Goal: Task Accomplishment & Management: Use online tool/utility

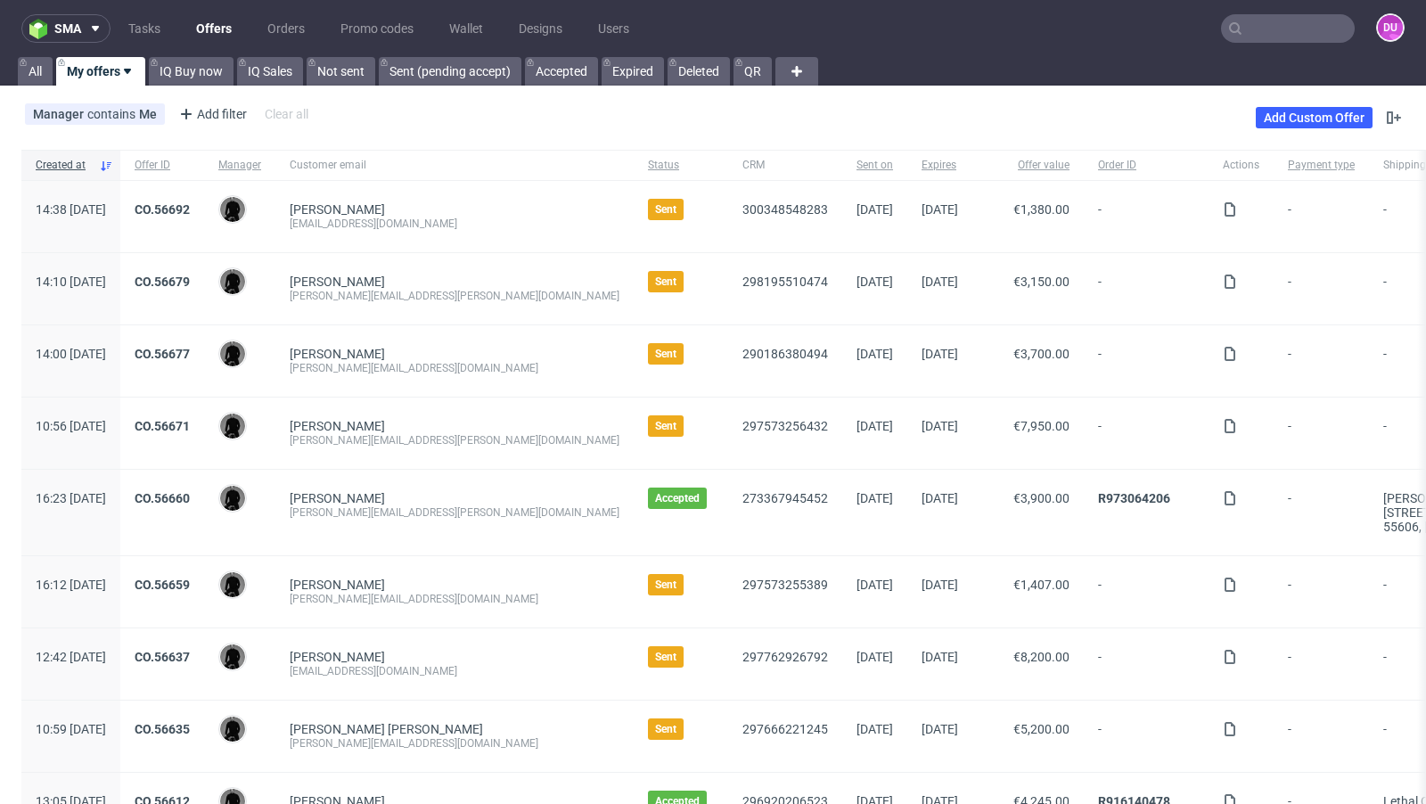
click at [690, 116] on div "Manager contains Me Add filter Hide filters Clear all Add Custom Offer" at bounding box center [713, 118] width 1426 height 50
click at [1281, 29] on input "text" at bounding box center [1288, 28] width 134 height 29
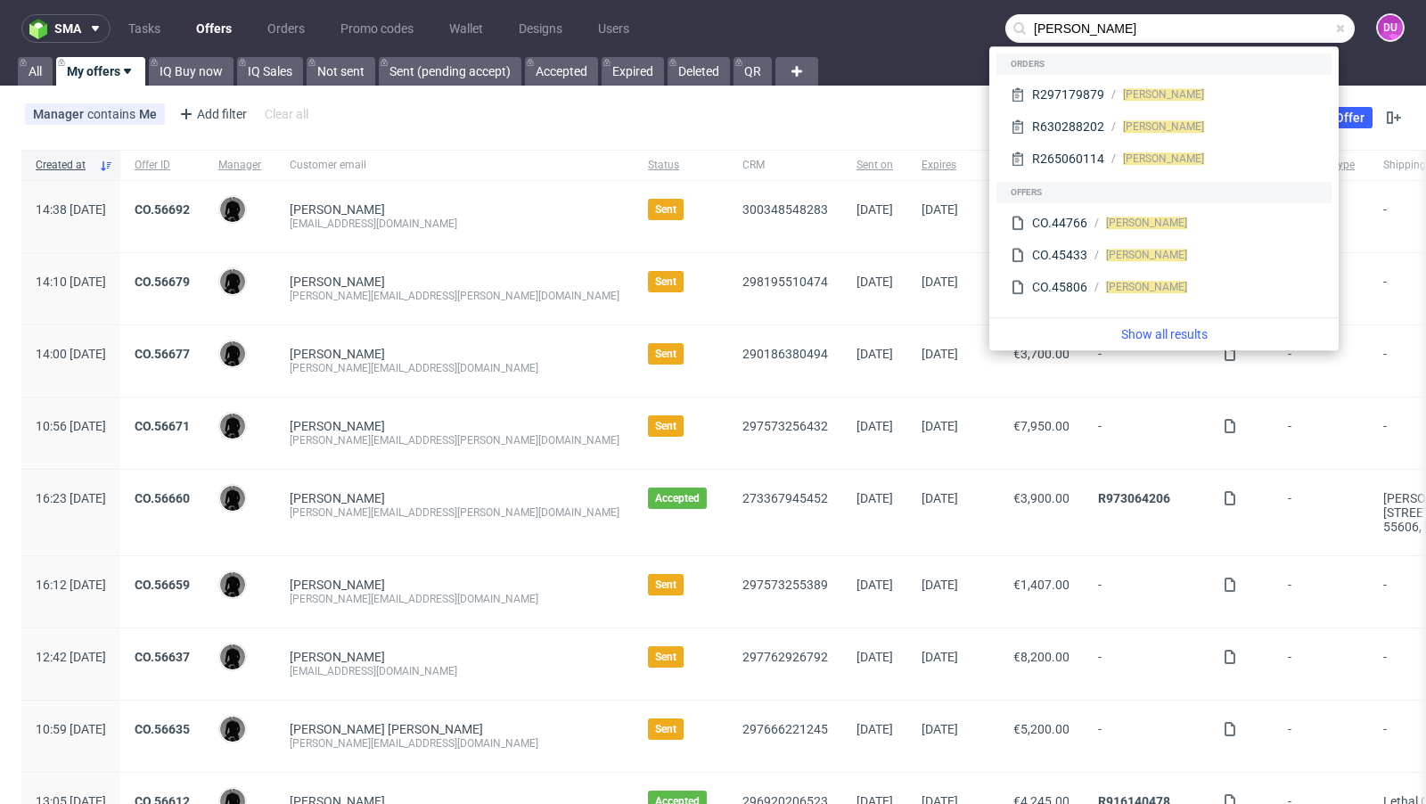
type input "simon zweigler"
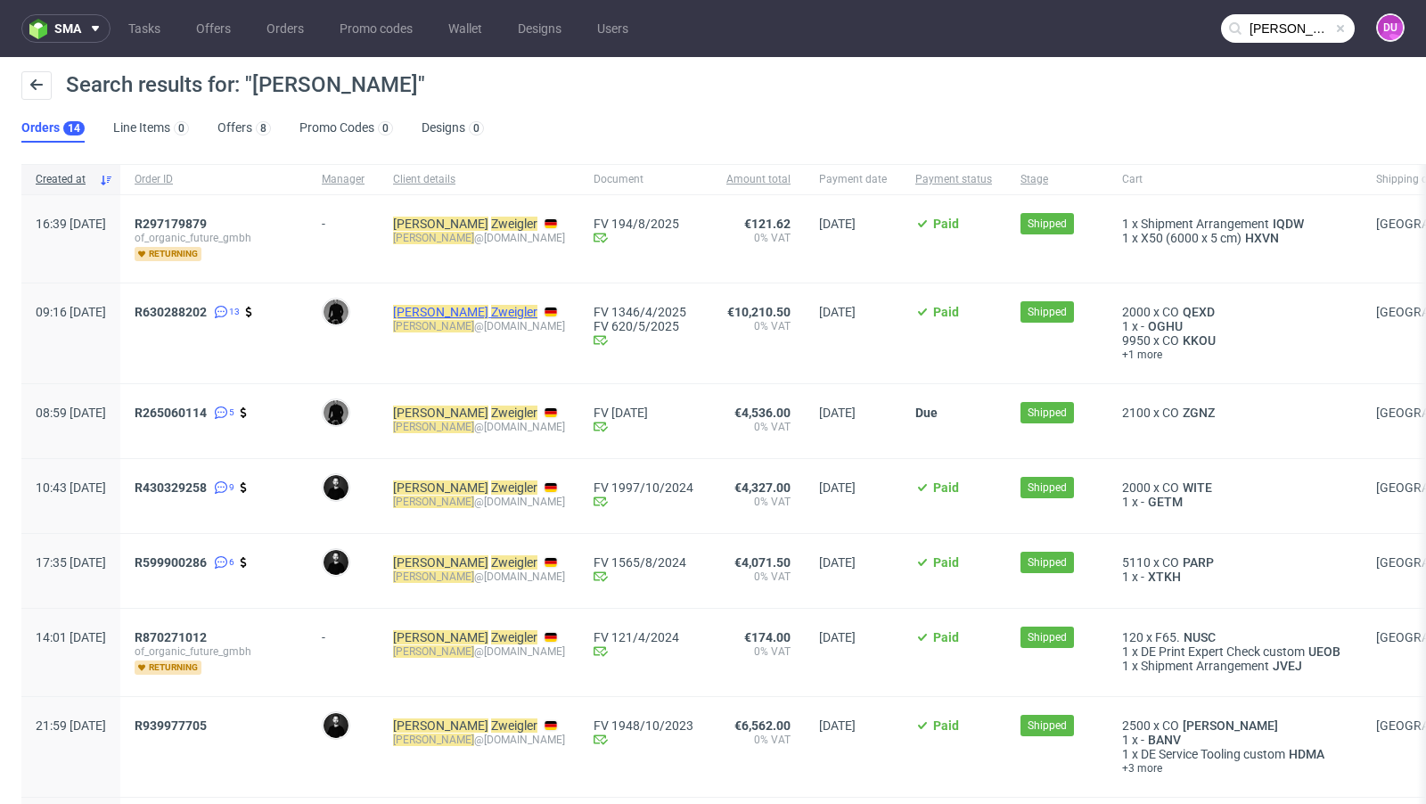
click at [496, 311] on mark "Zweigler" at bounding box center [514, 312] width 46 height 14
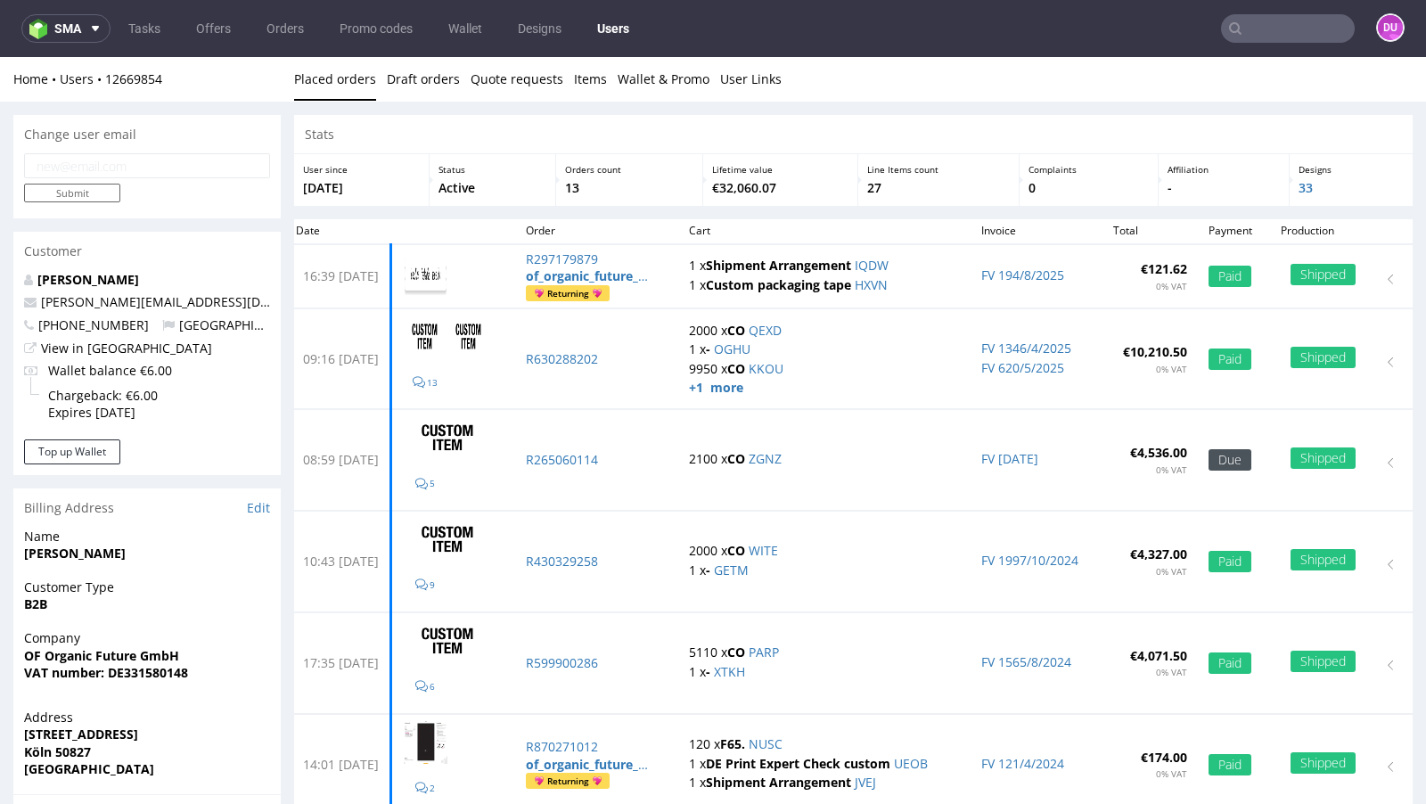
click at [198, 298] on p "simon@organic-future.com" at bounding box center [147, 302] width 246 height 18
drag, startPoint x: 206, startPoint y: 305, endPoint x: 17, endPoint y: 301, distance: 189.0
click at [17, 301] on div "Simon Zweigler simon@organic-future.com +4915775787842 Germany View in Hubspot …" at bounding box center [146, 355] width 267 height 168
copy span "simon@organic-future.com"
click at [201, 42] on link "Offers" at bounding box center [213, 28] width 56 height 29
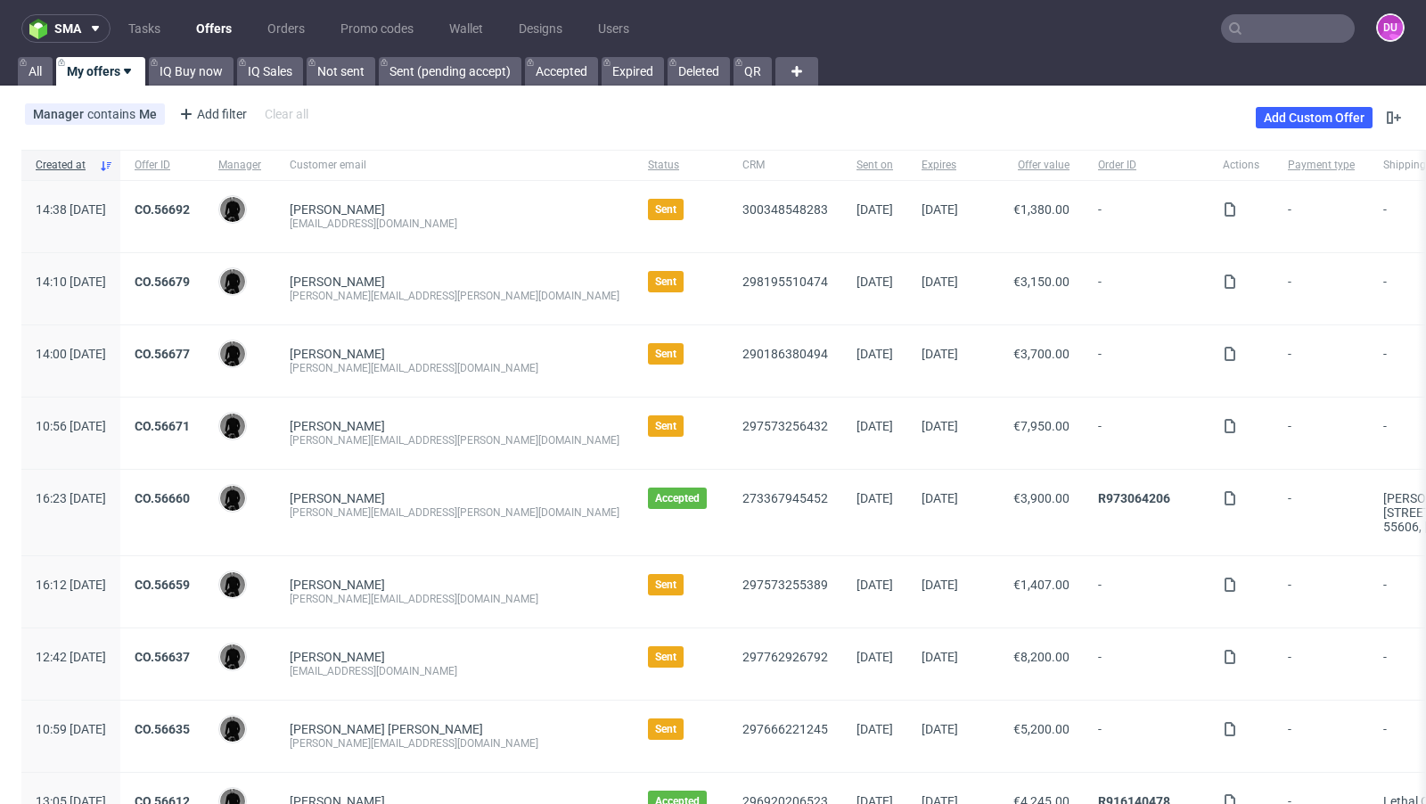
click at [198, 25] on link "Offers" at bounding box center [213, 28] width 57 height 29
click at [1283, 32] on input "text" at bounding box center [1288, 28] width 134 height 29
paste input "[EMAIL_ADDRESS][DOMAIN_NAME]"
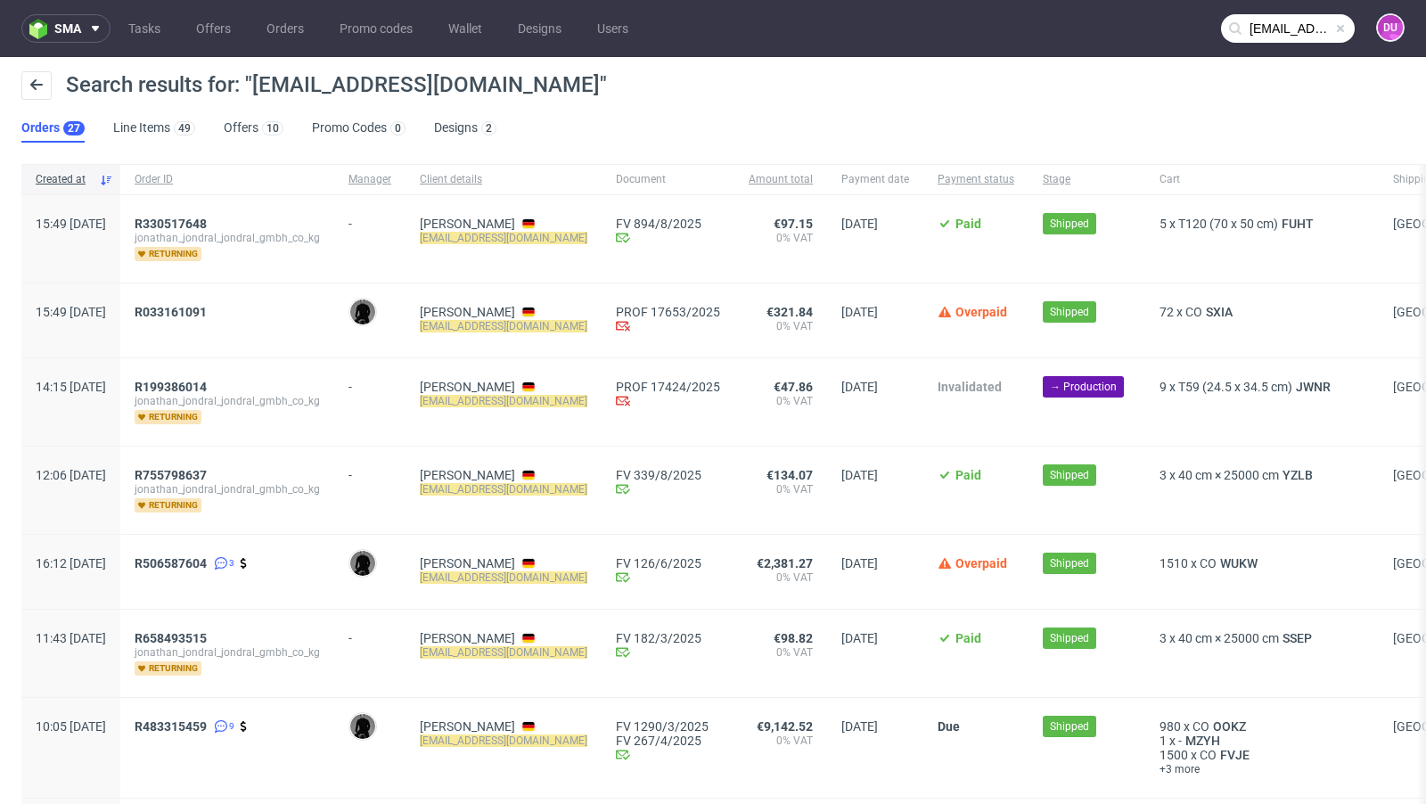
click at [1266, 25] on input "[EMAIL_ADDRESS][DOMAIN_NAME]" at bounding box center [1288, 28] width 134 height 29
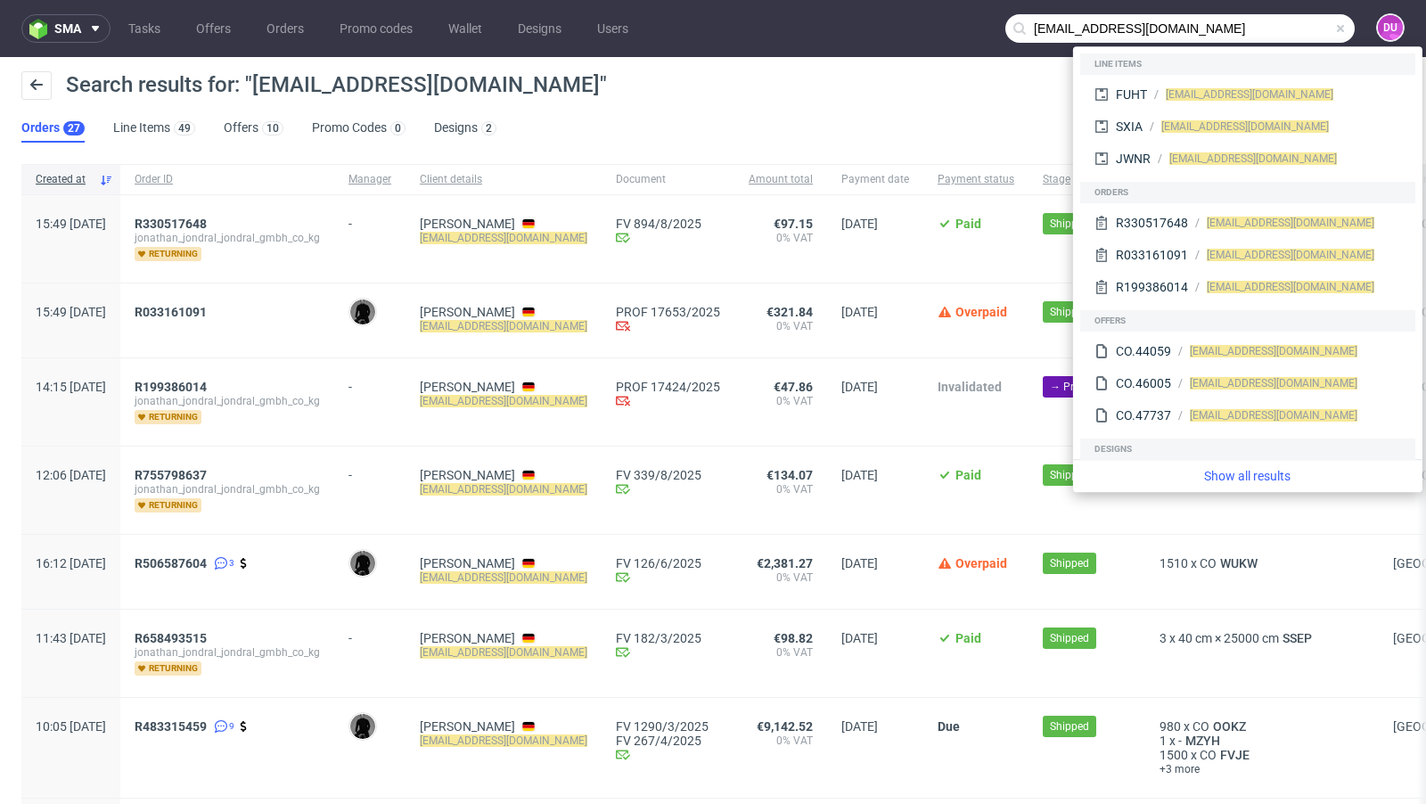
click at [1026, 30] on input "[EMAIL_ADDRESS][DOMAIN_NAME]" at bounding box center [1179, 28] width 349 height 29
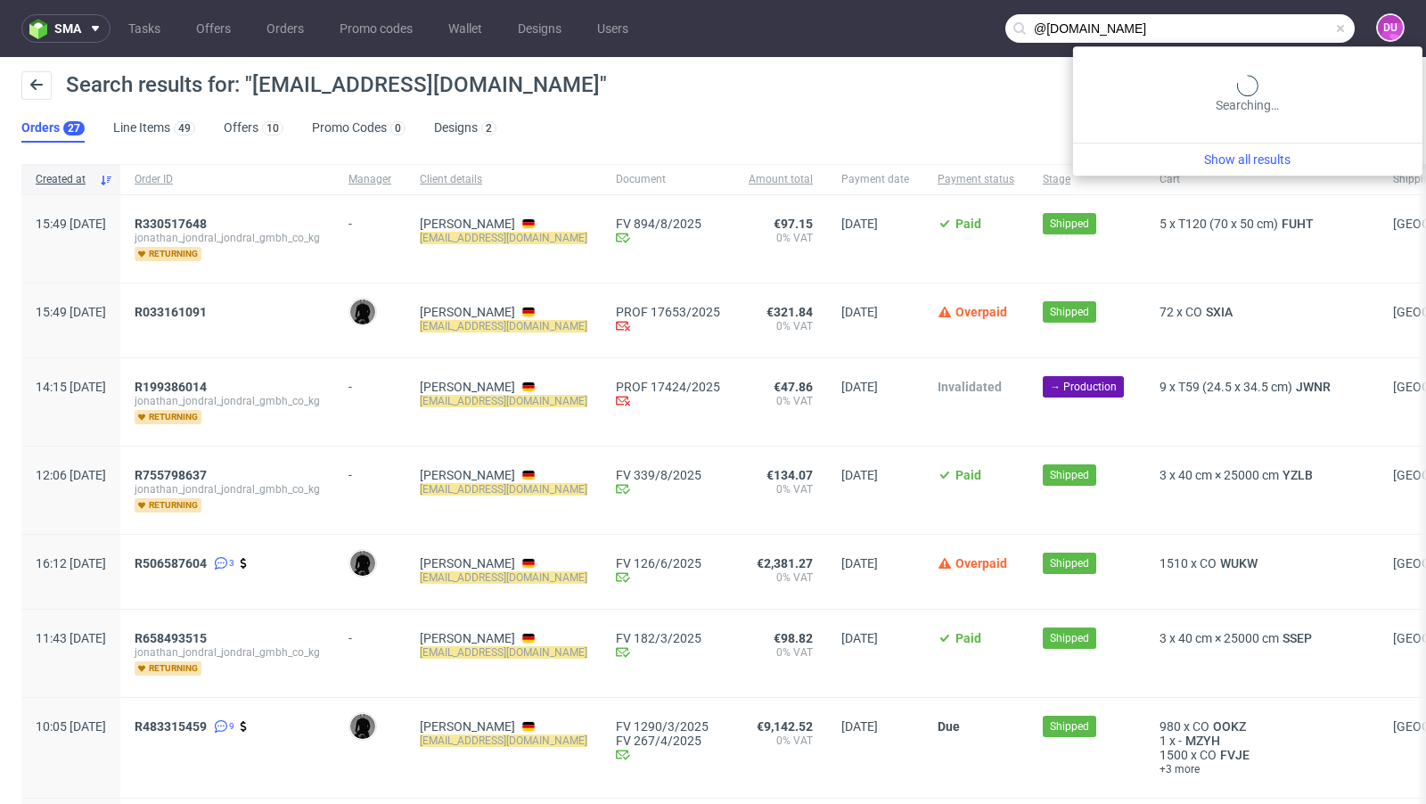
type input "@[DOMAIN_NAME]"
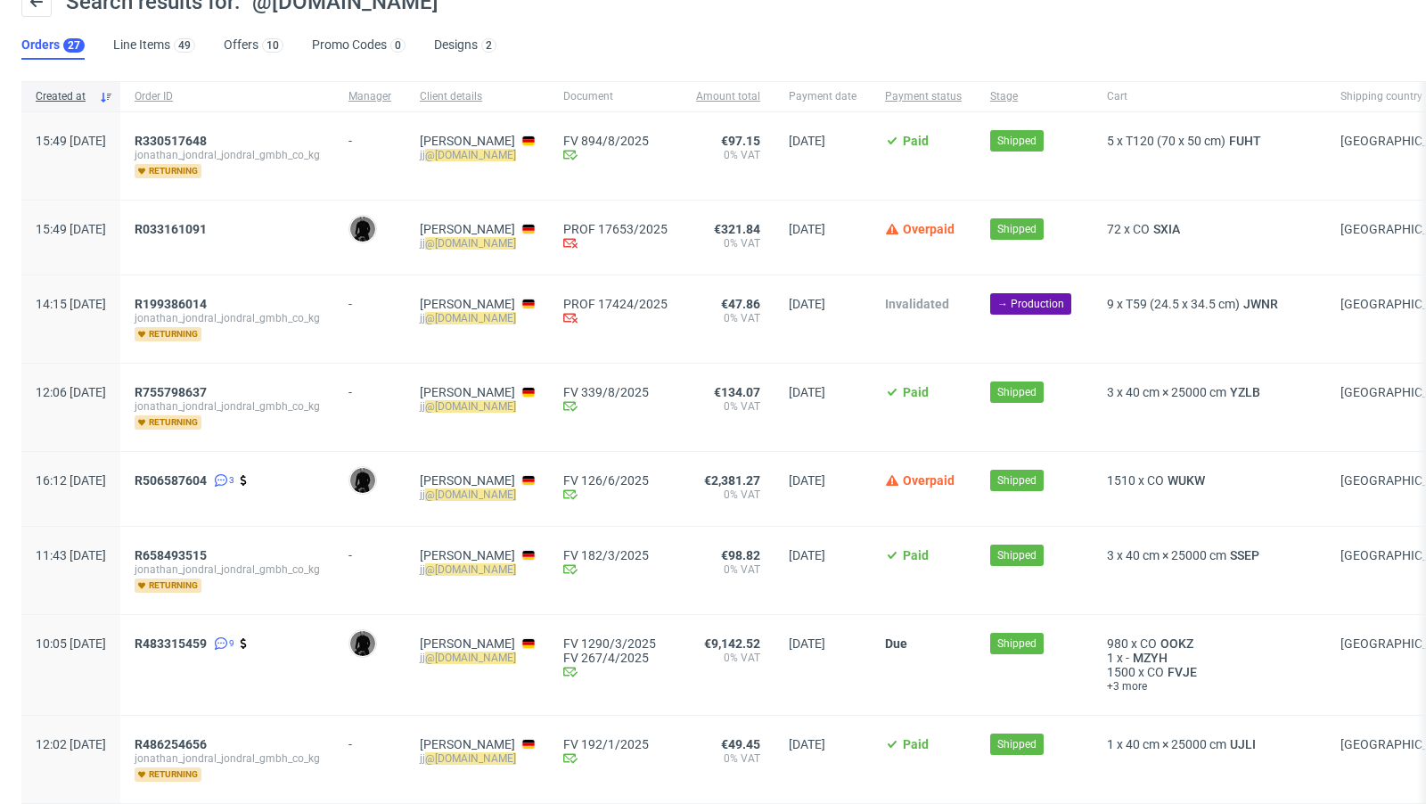
scroll to position [84, 0]
click at [1209, 472] on span "WUKW" at bounding box center [1186, 479] width 45 height 14
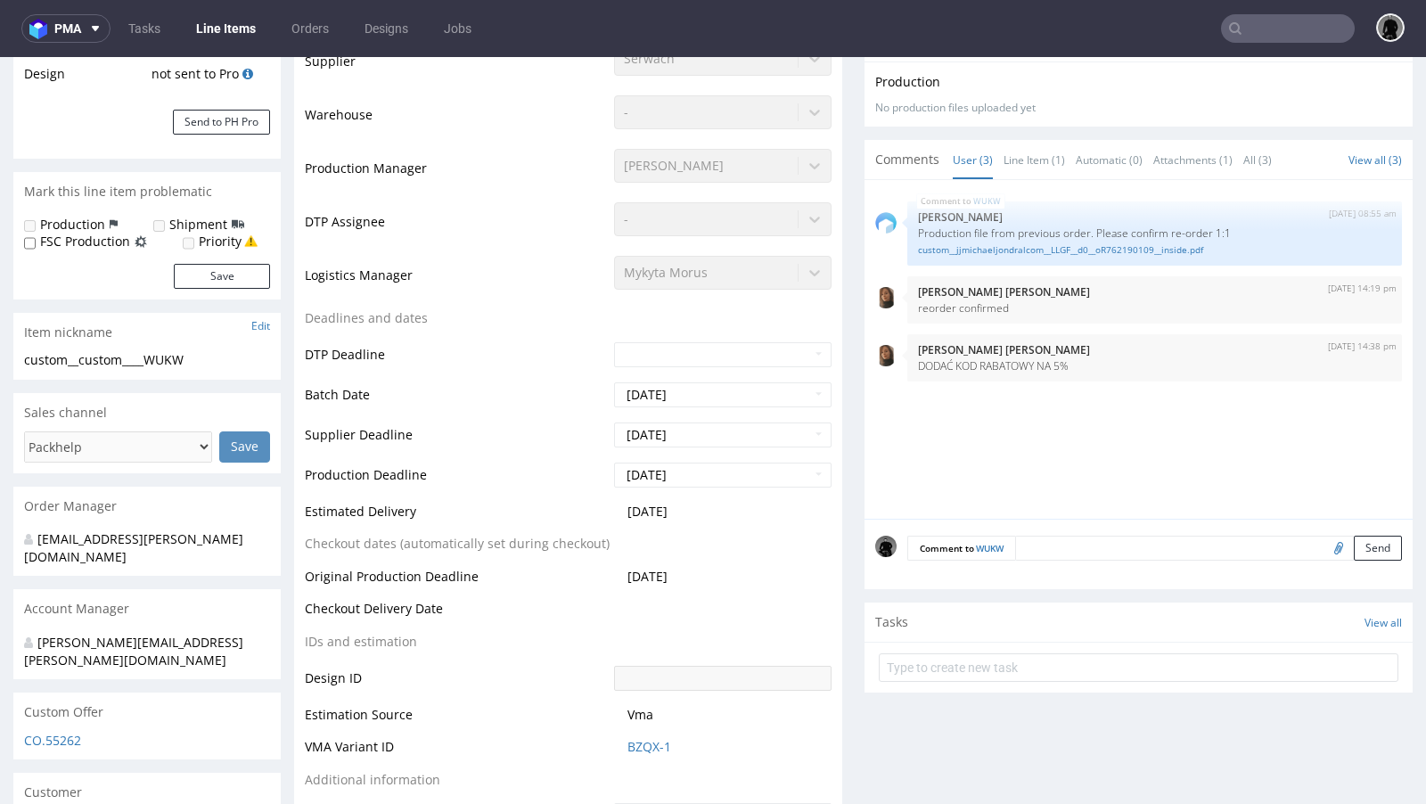
scroll to position [237, 0]
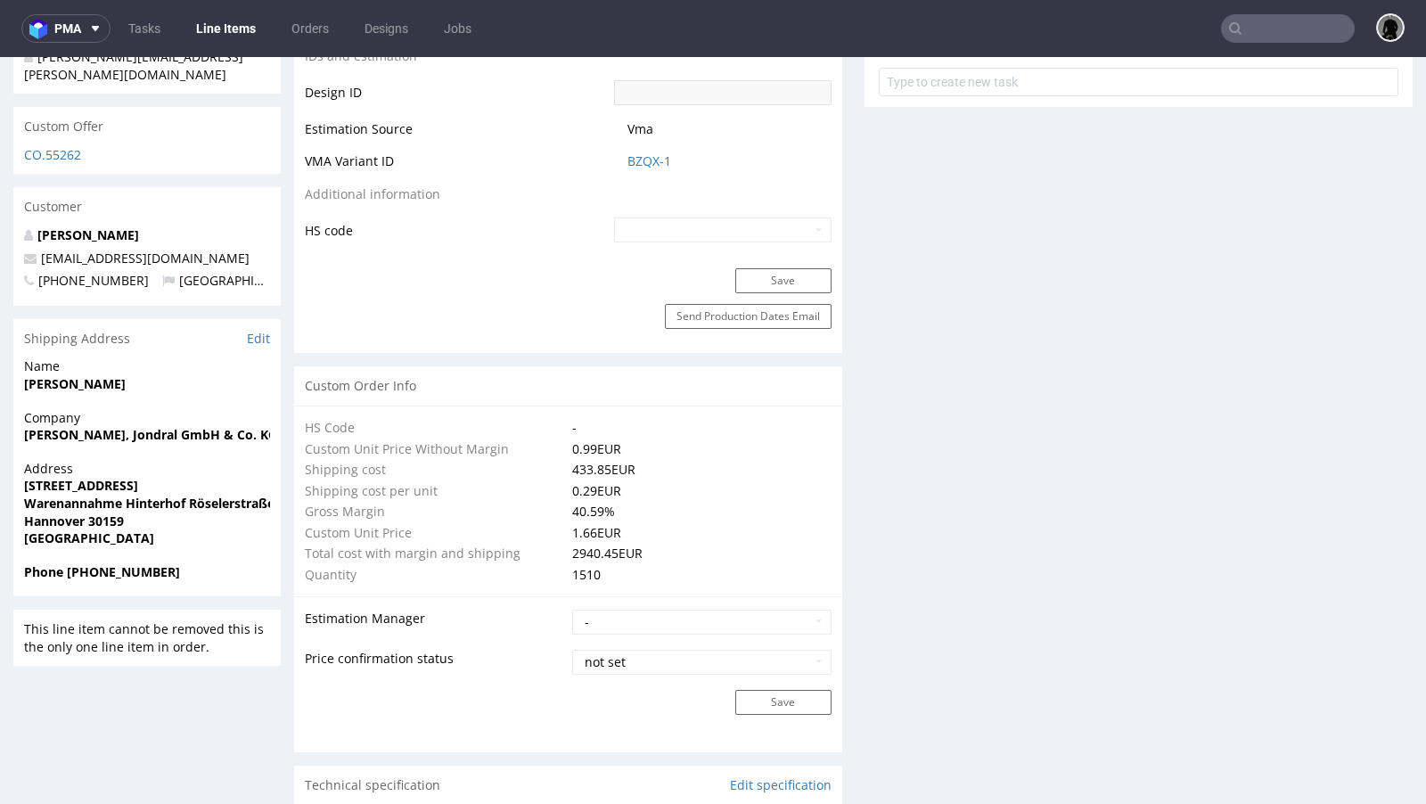
scroll to position [989, 0]
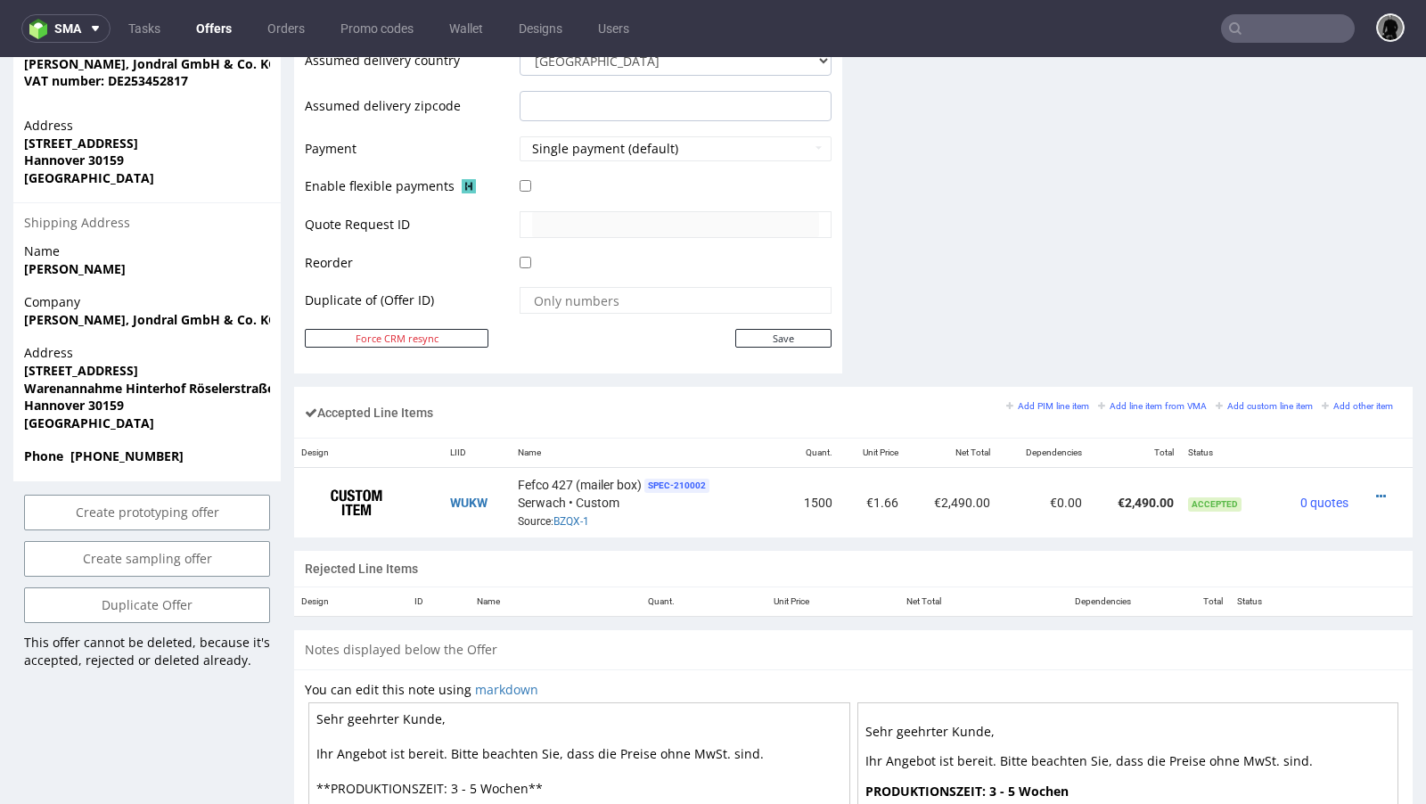
scroll to position [785, 0]
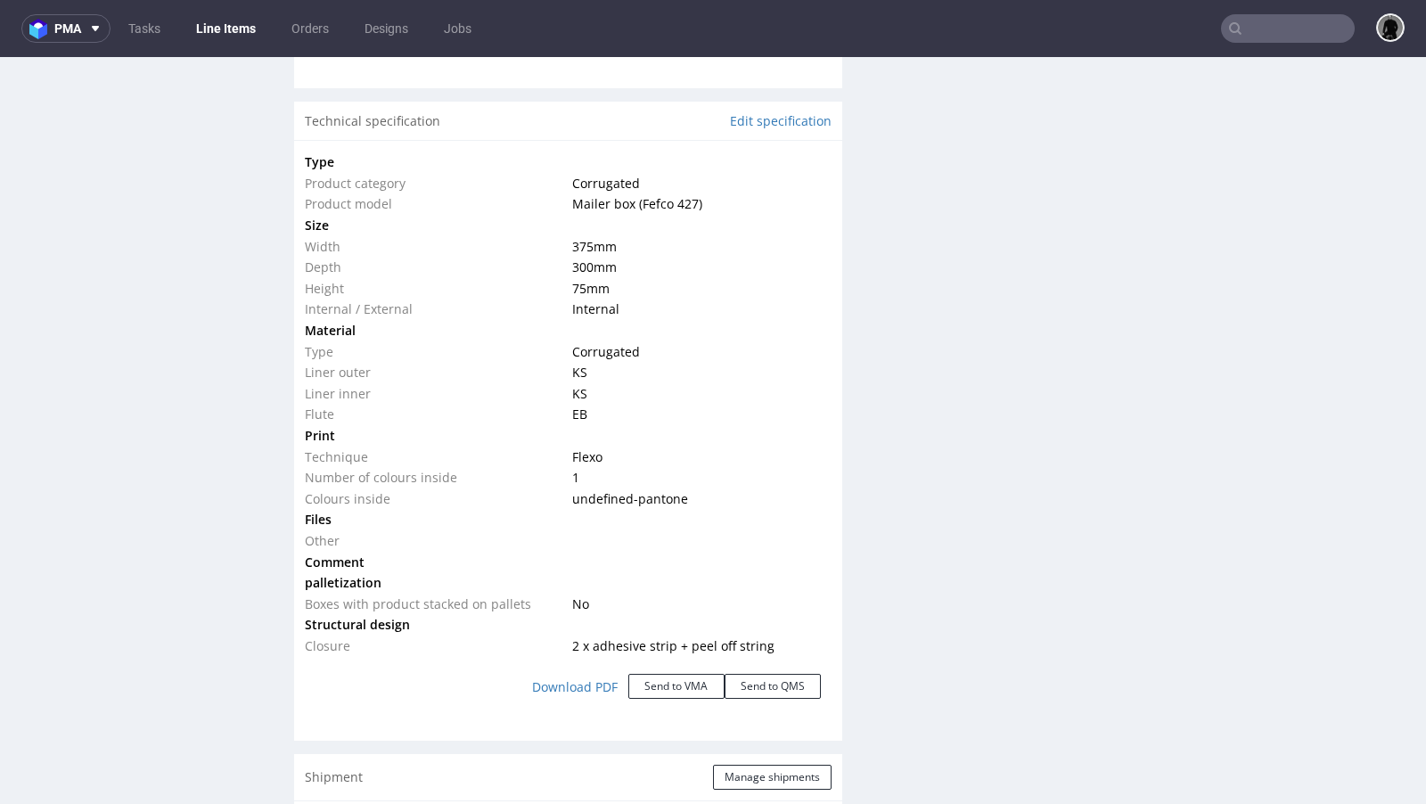
scroll to position [1644, 0]
click at [648, 688] on button "Send to VMA" at bounding box center [676, 684] width 96 height 25
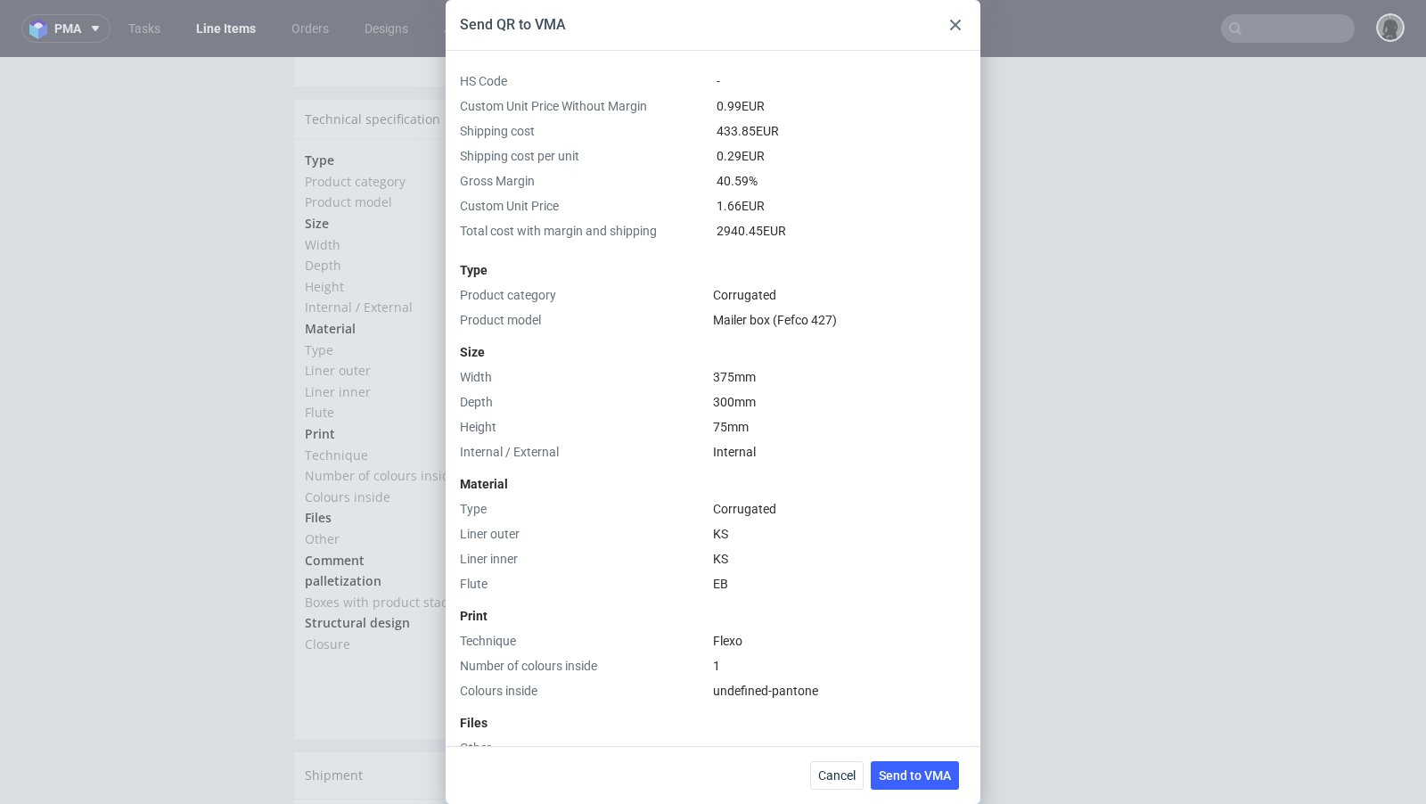
scroll to position [462, 0]
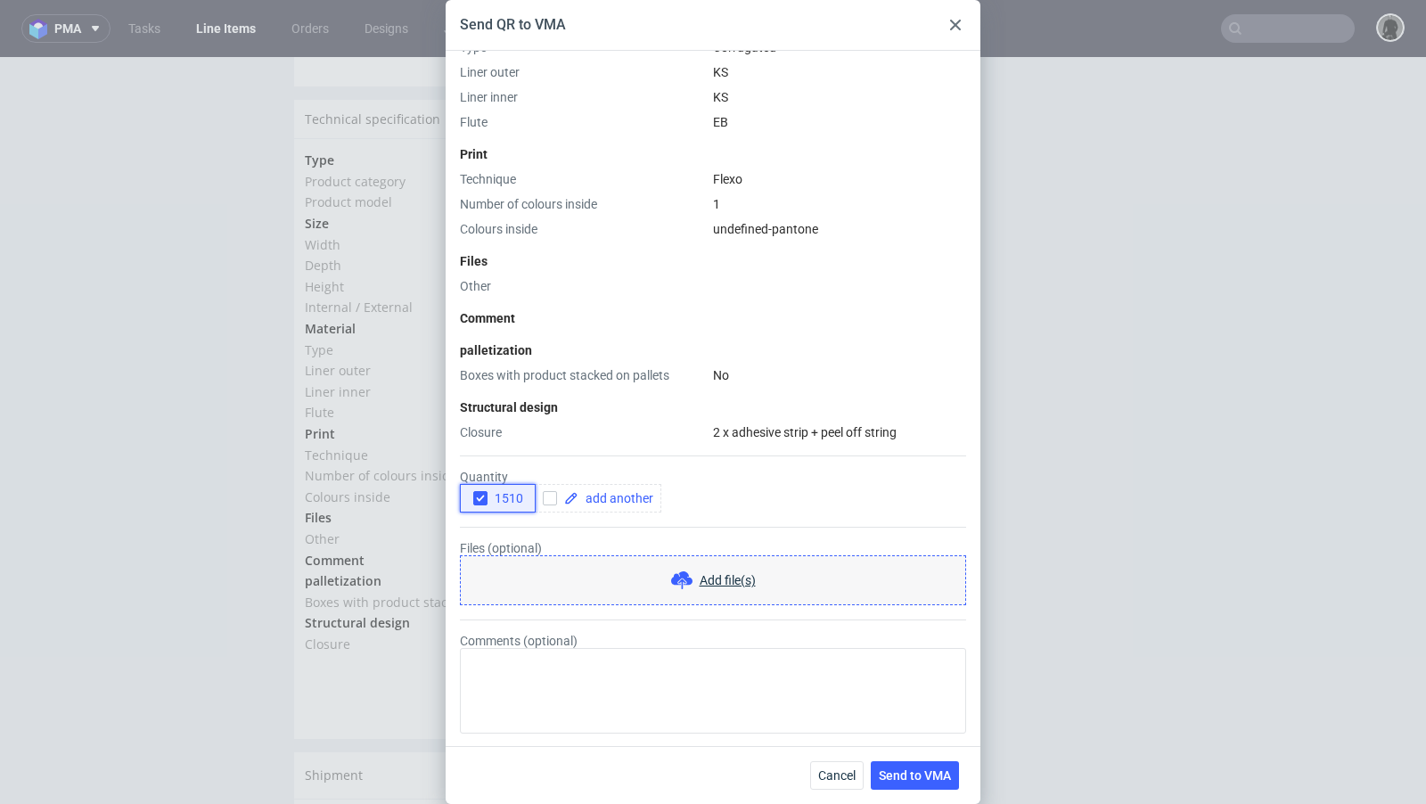
click at [481, 496] on use "button" at bounding box center [480, 499] width 8 height 6
click at [550, 501] on input "checkbox" at bounding box center [550, 498] width 14 height 14
checkbox input "true"
click at [590, 500] on span at bounding box center [615, 498] width 75 height 12
checkbox input "true"
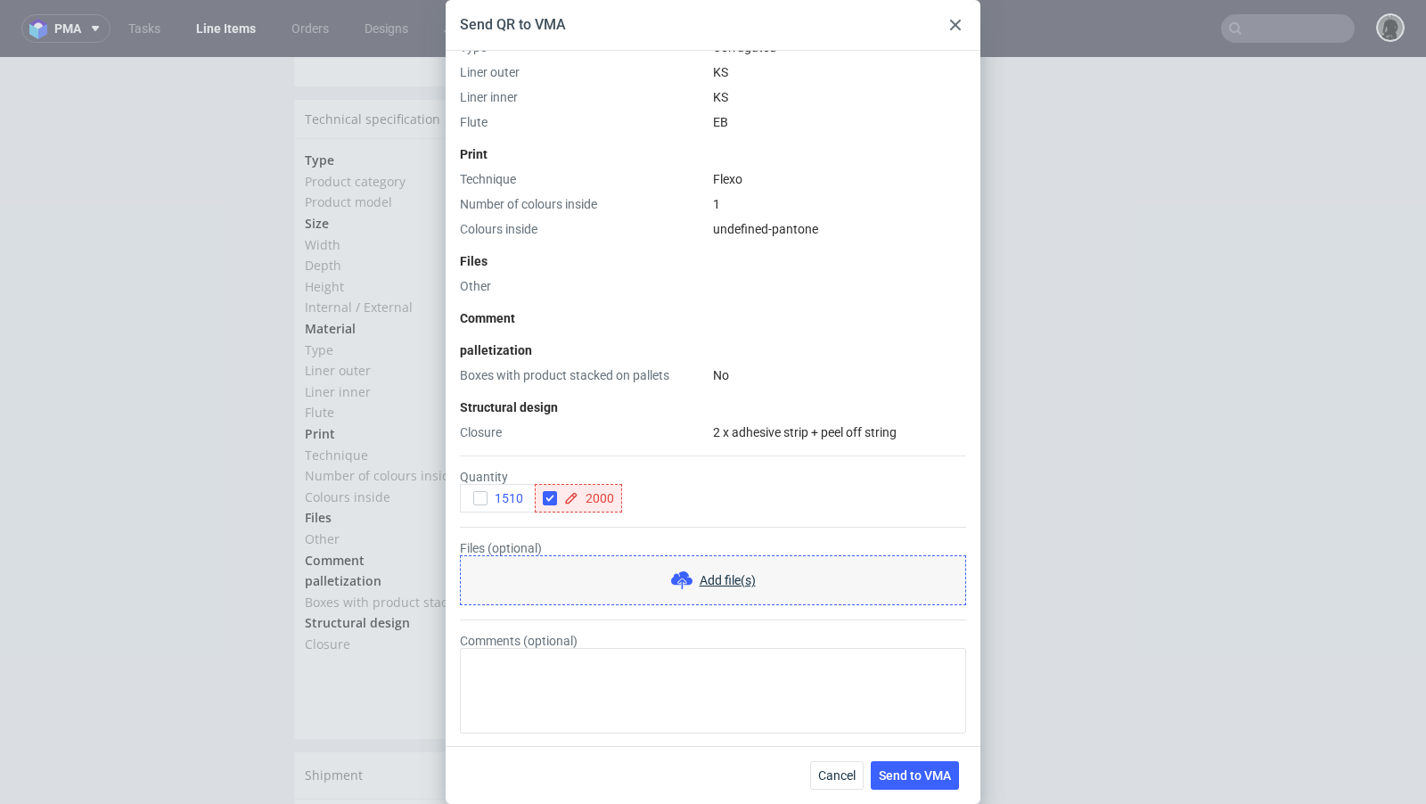
click at [666, 470] on div "Quantity 1510 2000" at bounding box center [713, 491] width 506 height 43
click at [897, 789] on button "Send to VMA" at bounding box center [915, 775] width 88 height 29
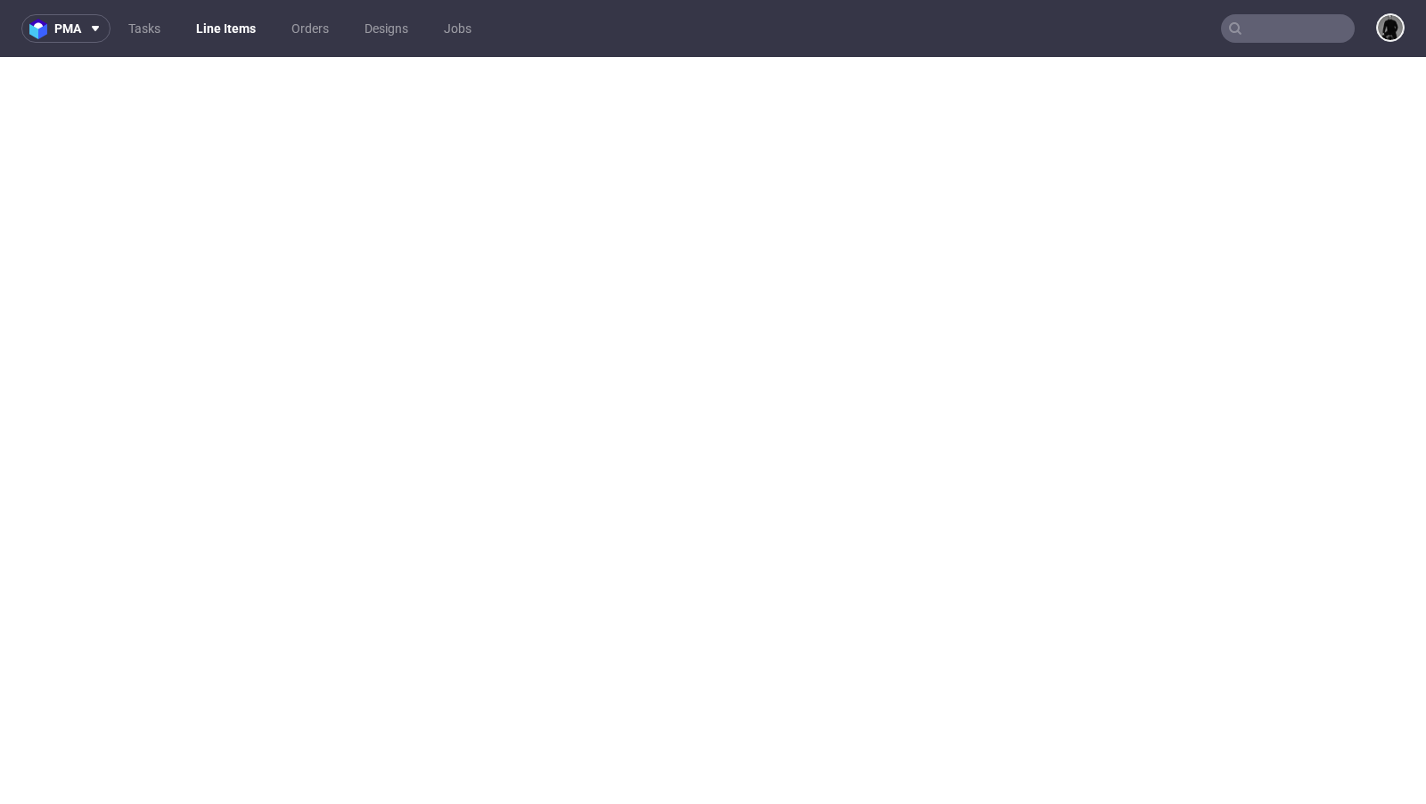
select select "in_progress"
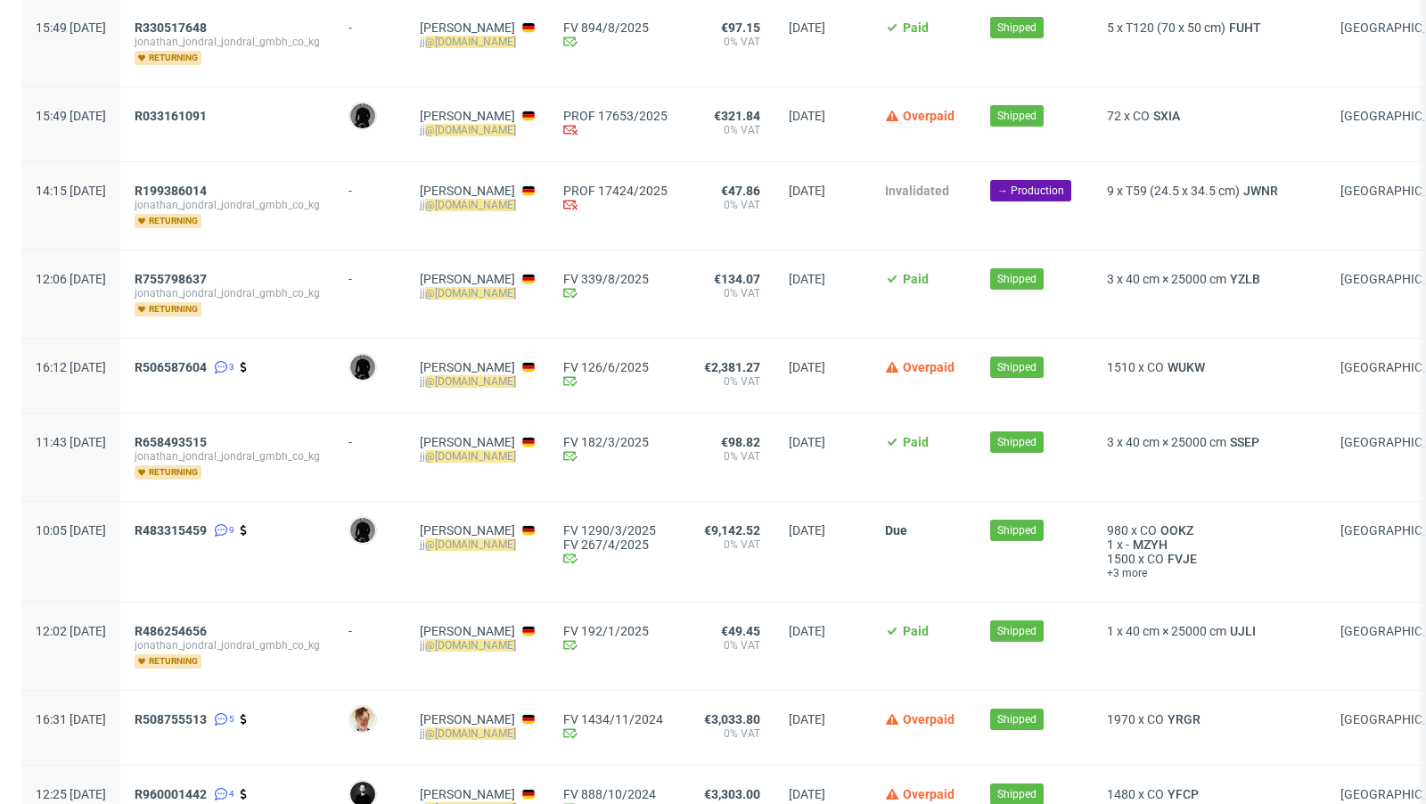
scroll to position [197, 0]
click at [1201, 551] on span "FVJE" at bounding box center [1182, 558] width 37 height 14
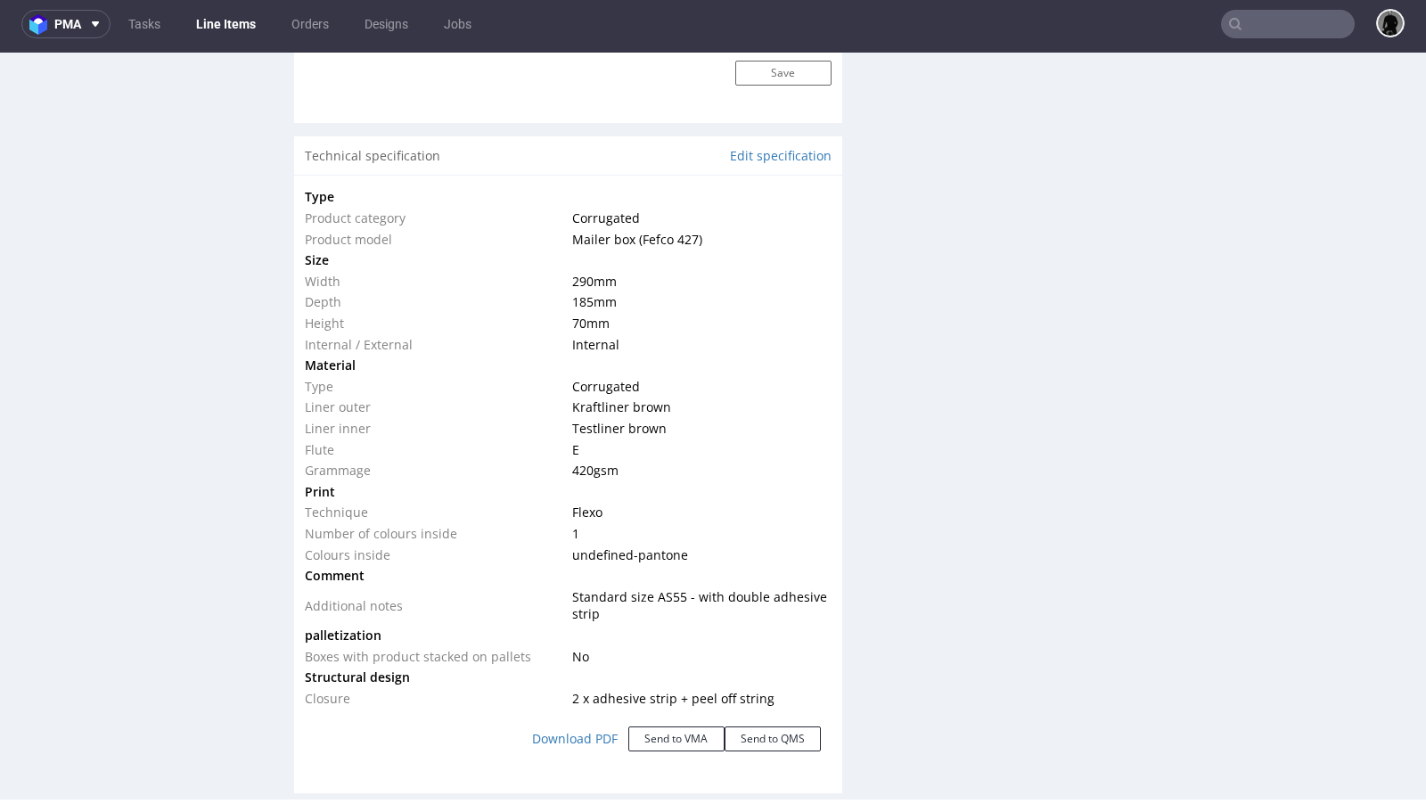
scroll to position [1637, 0]
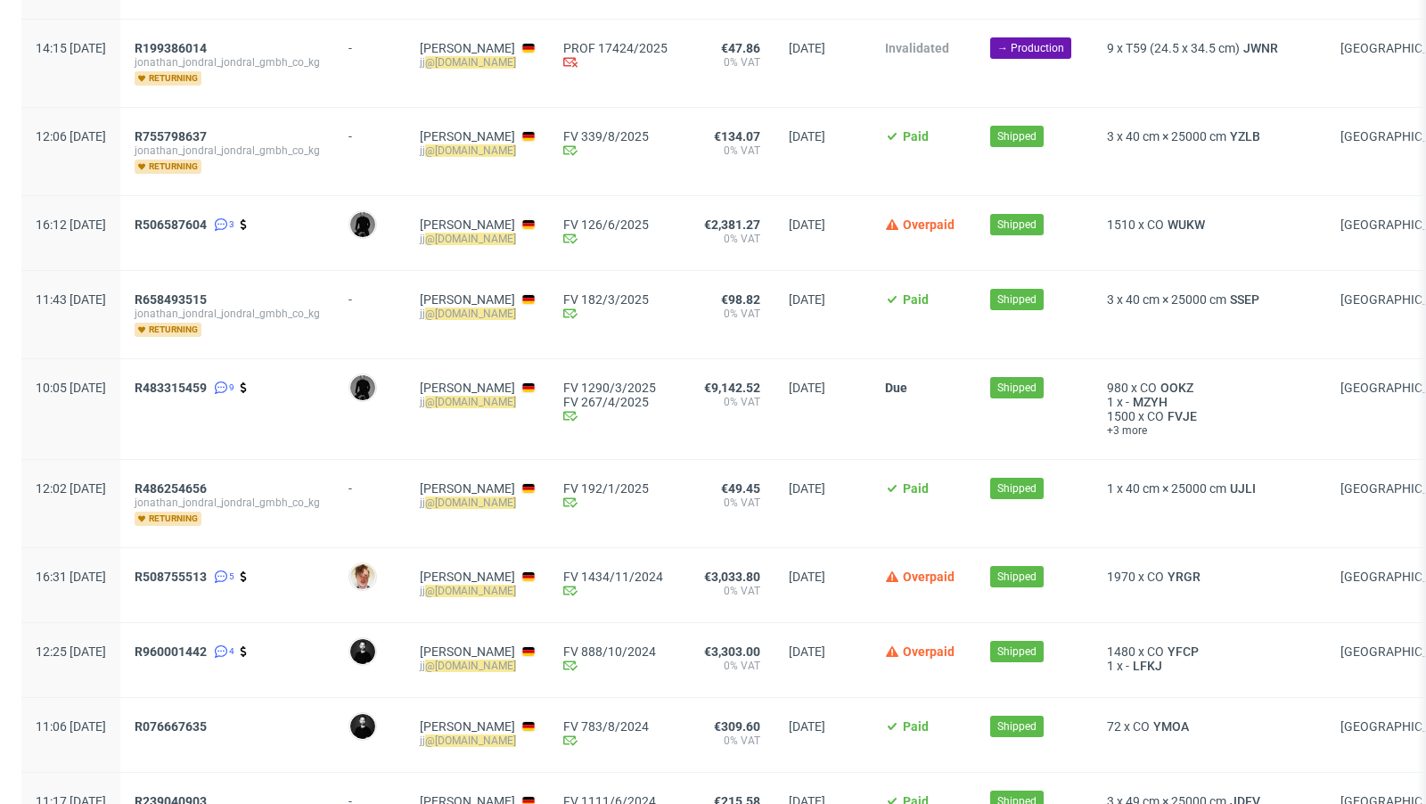
scroll to position [341, 0]
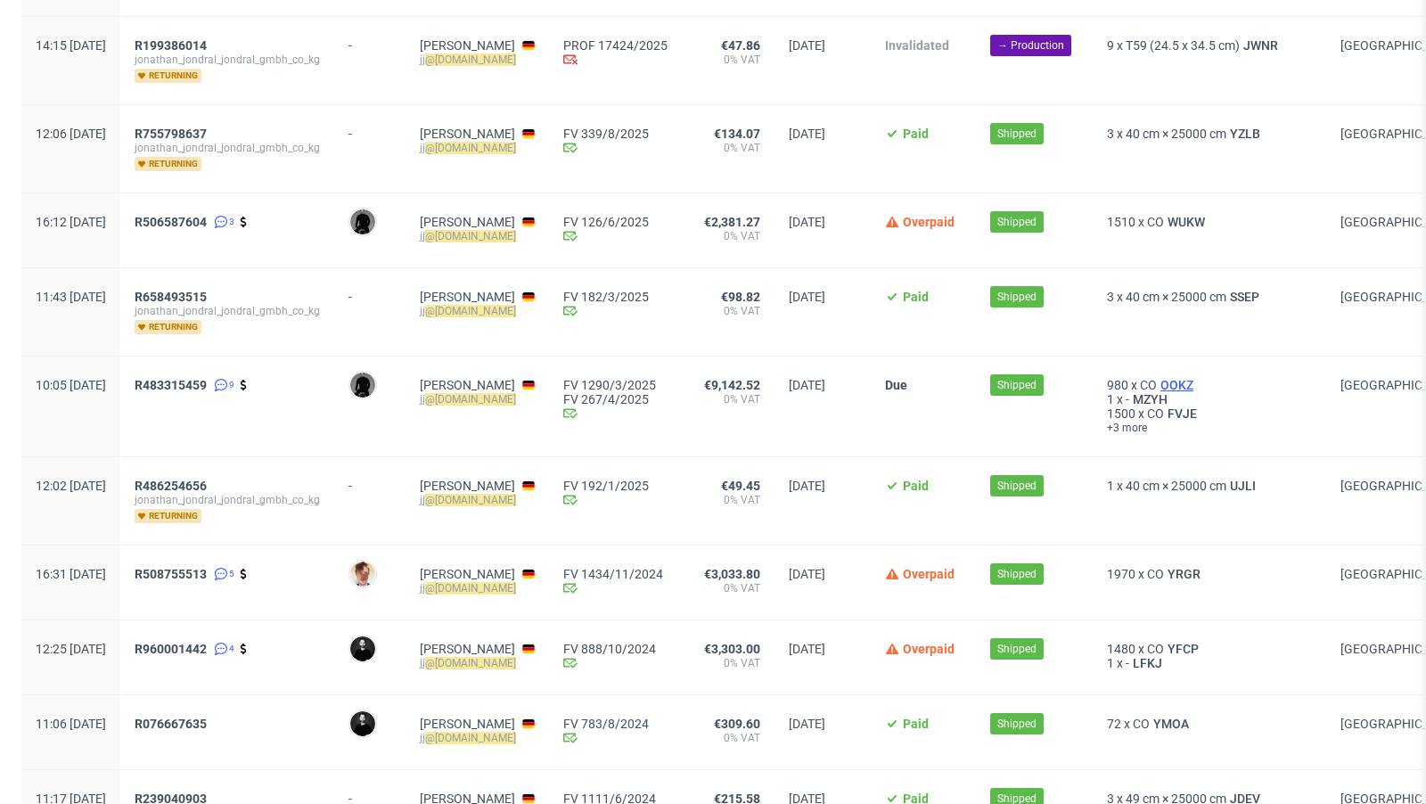
click at [1197, 380] on span "OOKZ" at bounding box center [1177, 385] width 40 height 14
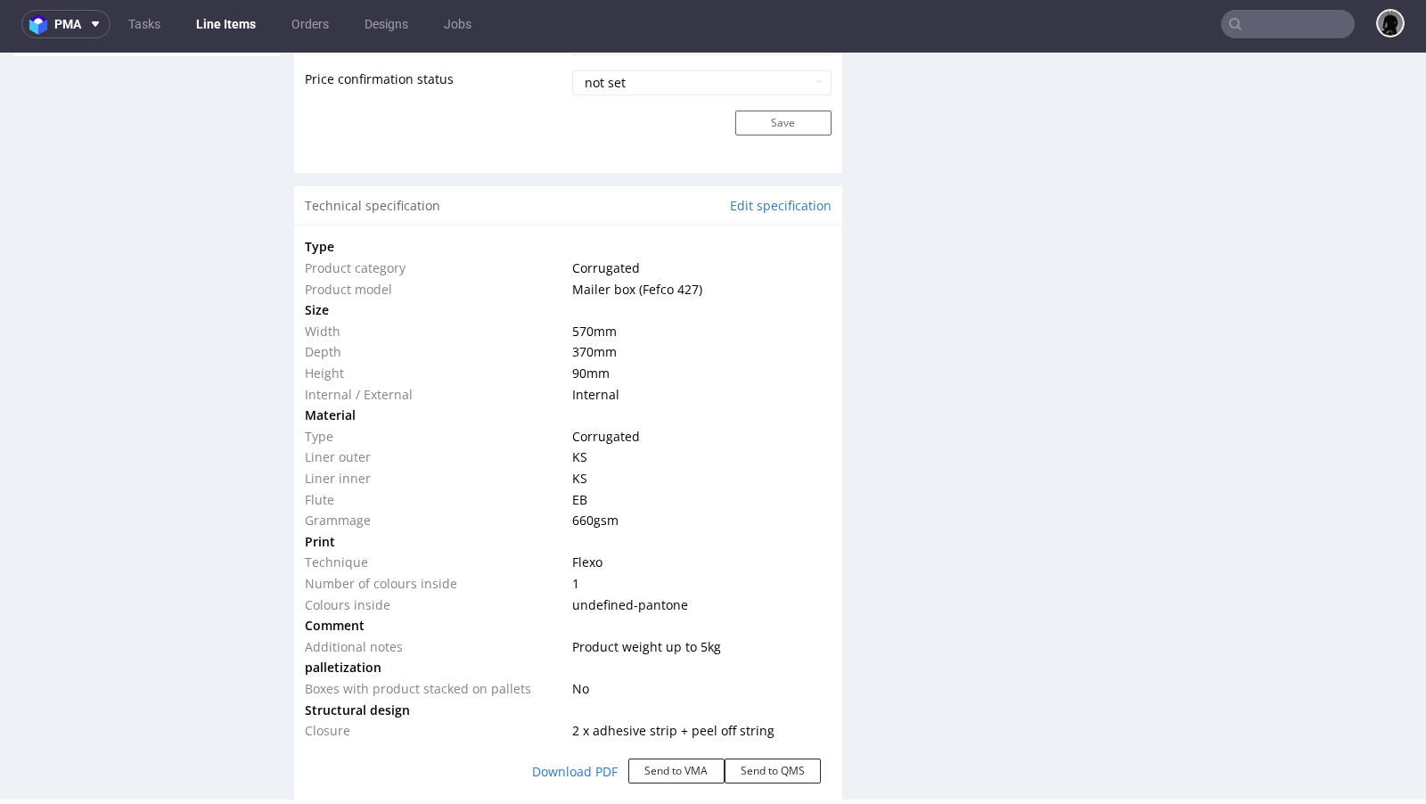
scroll to position [1587, 0]
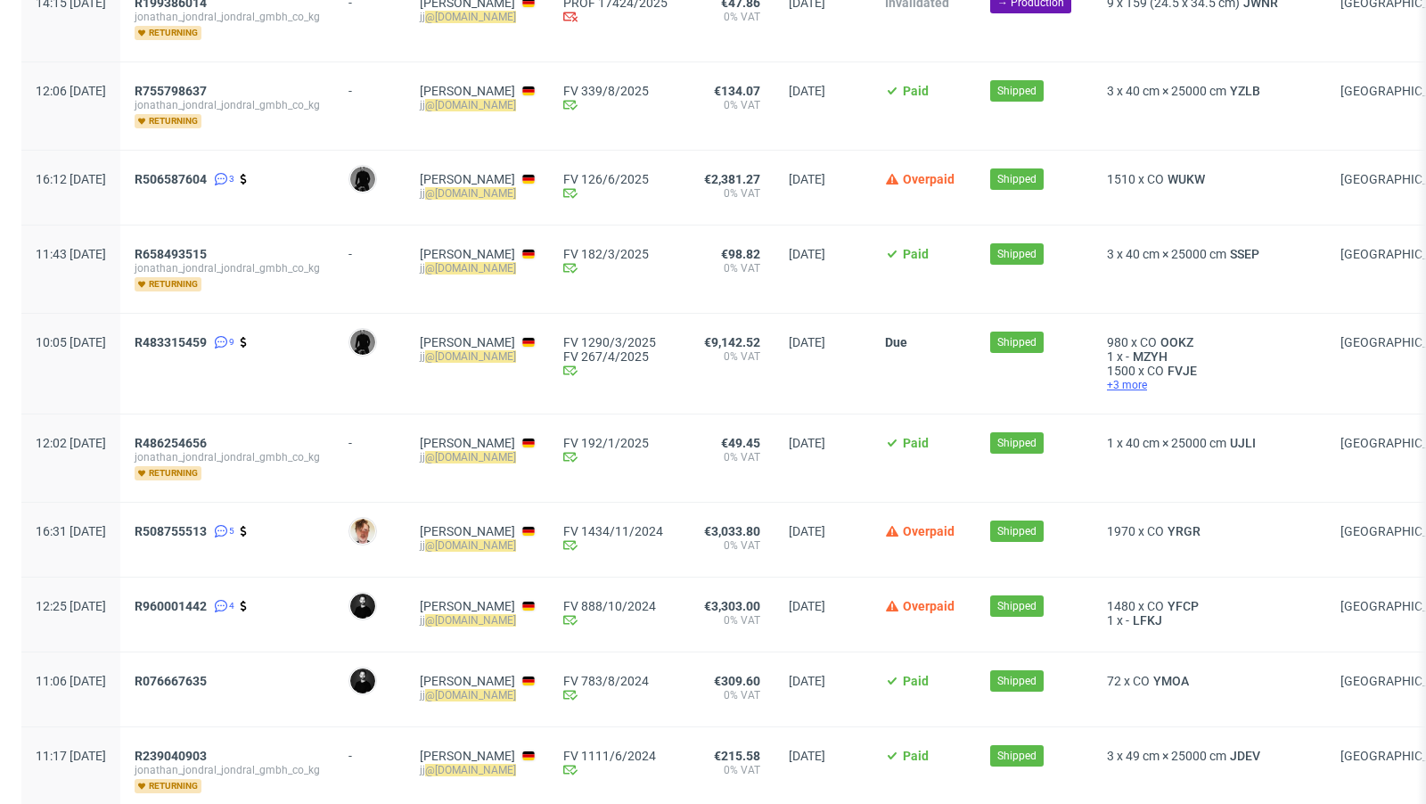
click at [1176, 378] on span "+3 more" at bounding box center [1209, 385] width 205 height 14
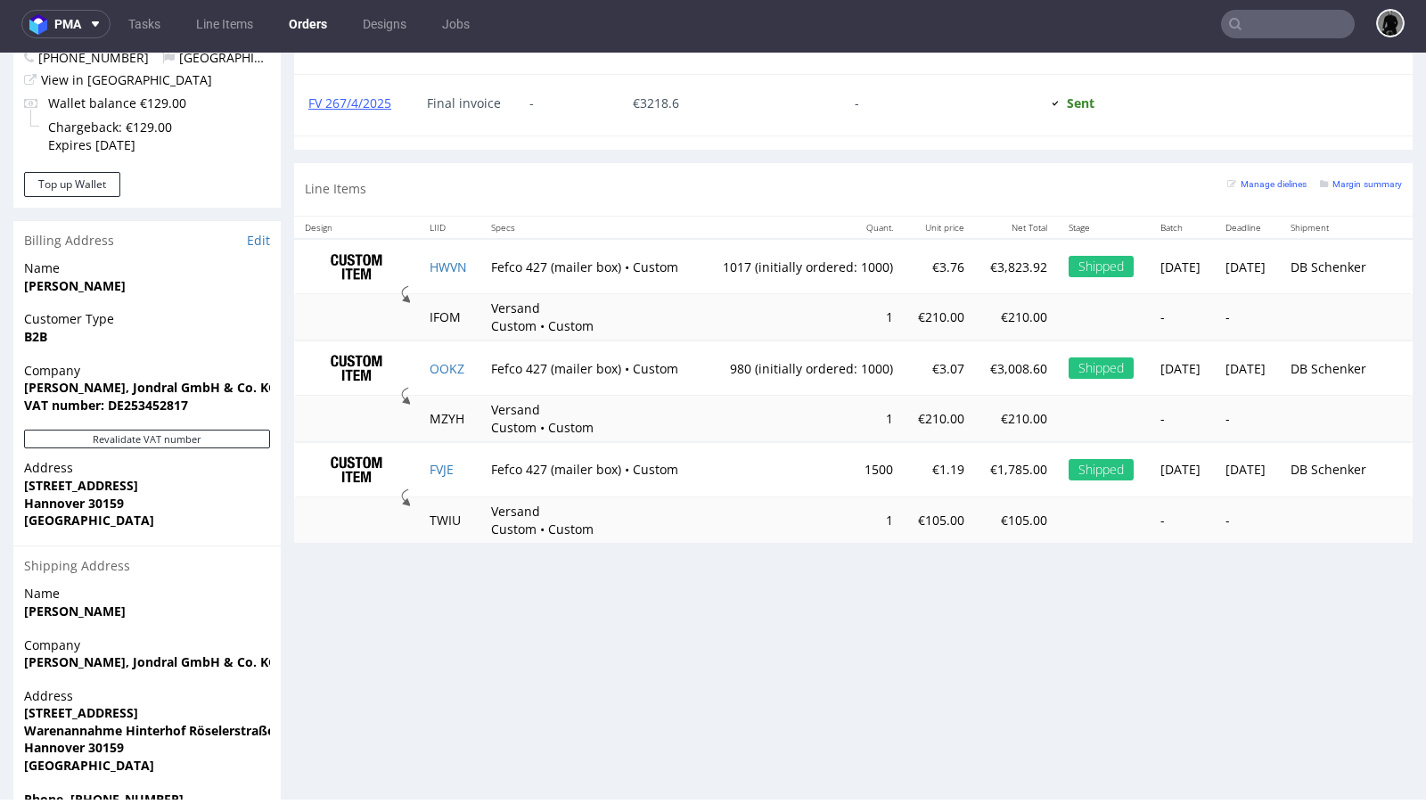
scroll to position [958, 0]
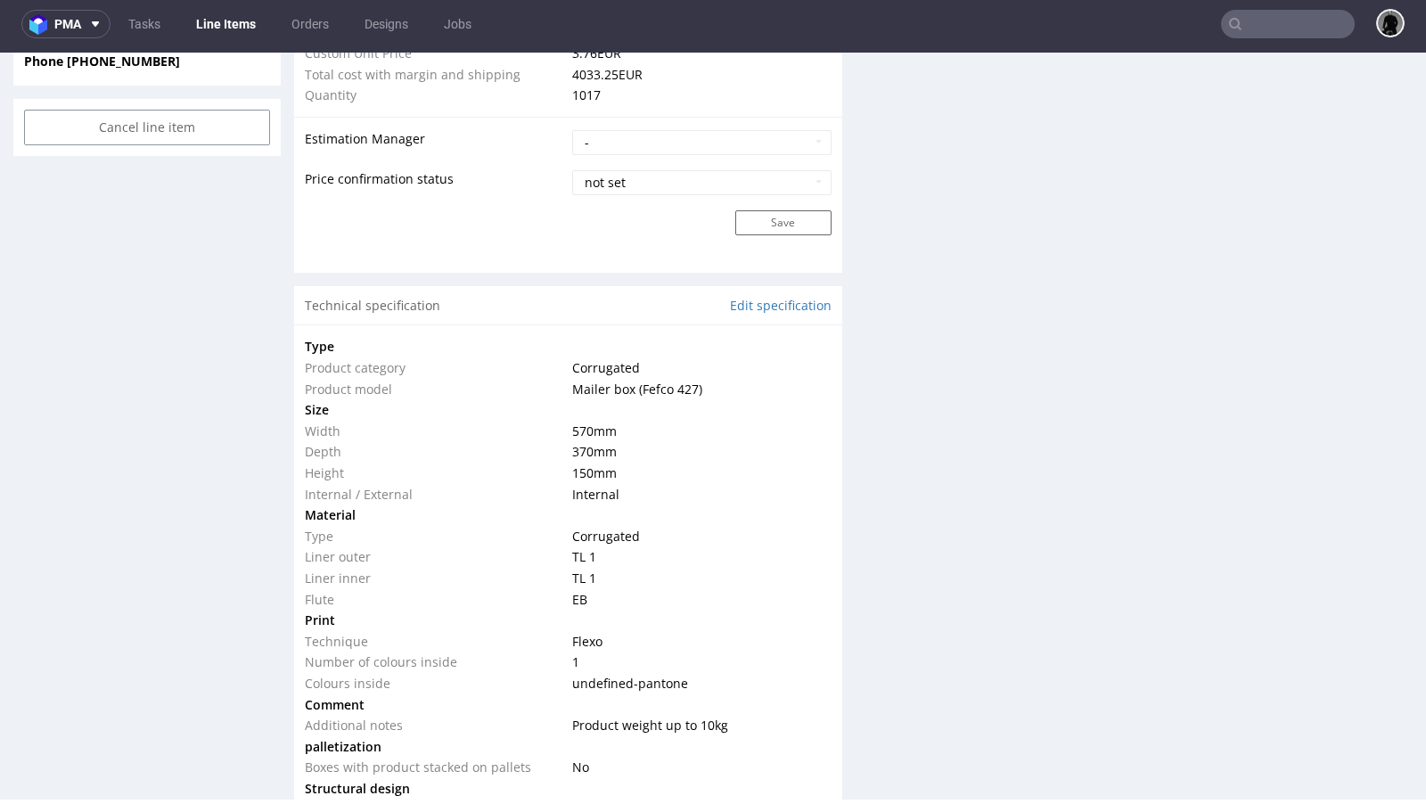
scroll to position [1489, 0]
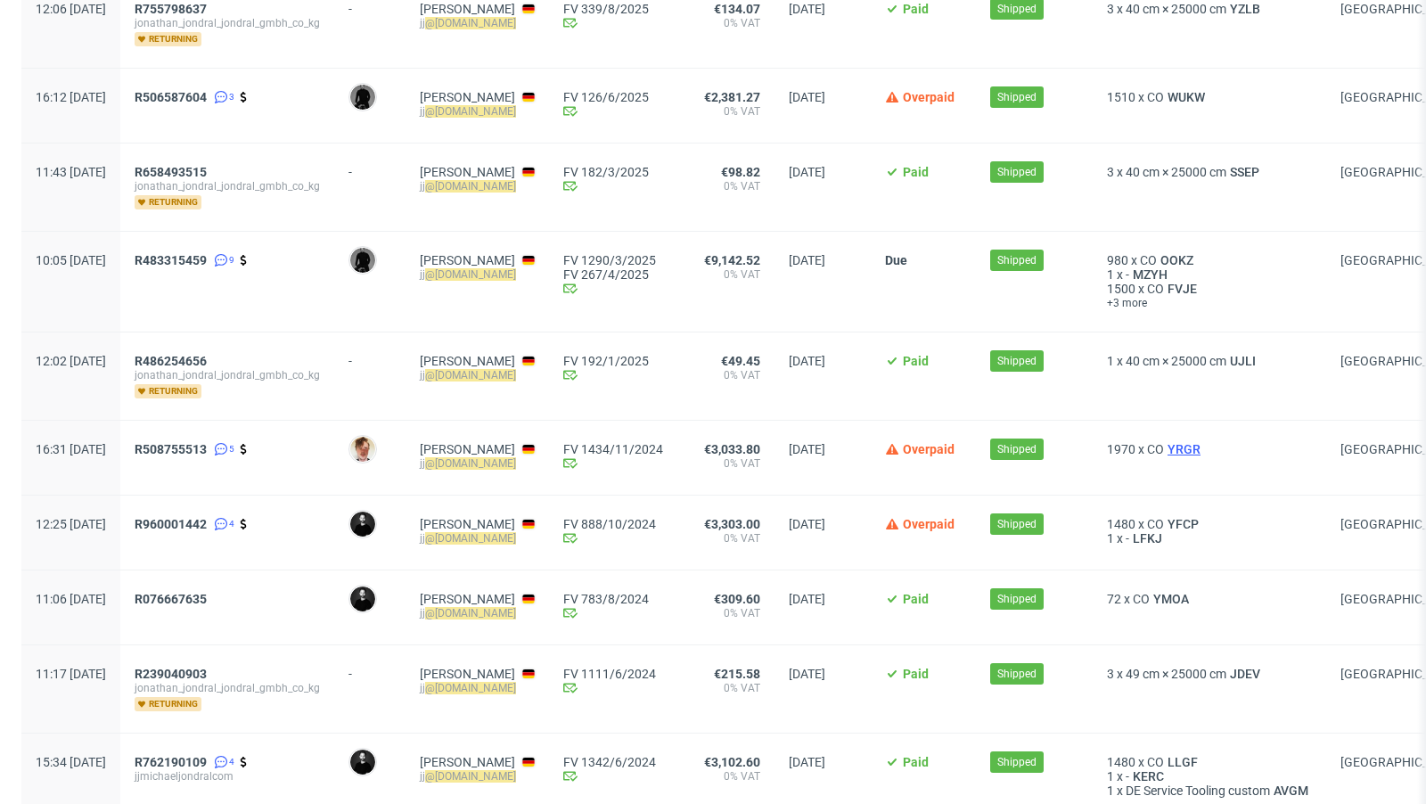
click at [1204, 442] on span "YRGR" at bounding box center [1184, 449] width 40 height 14
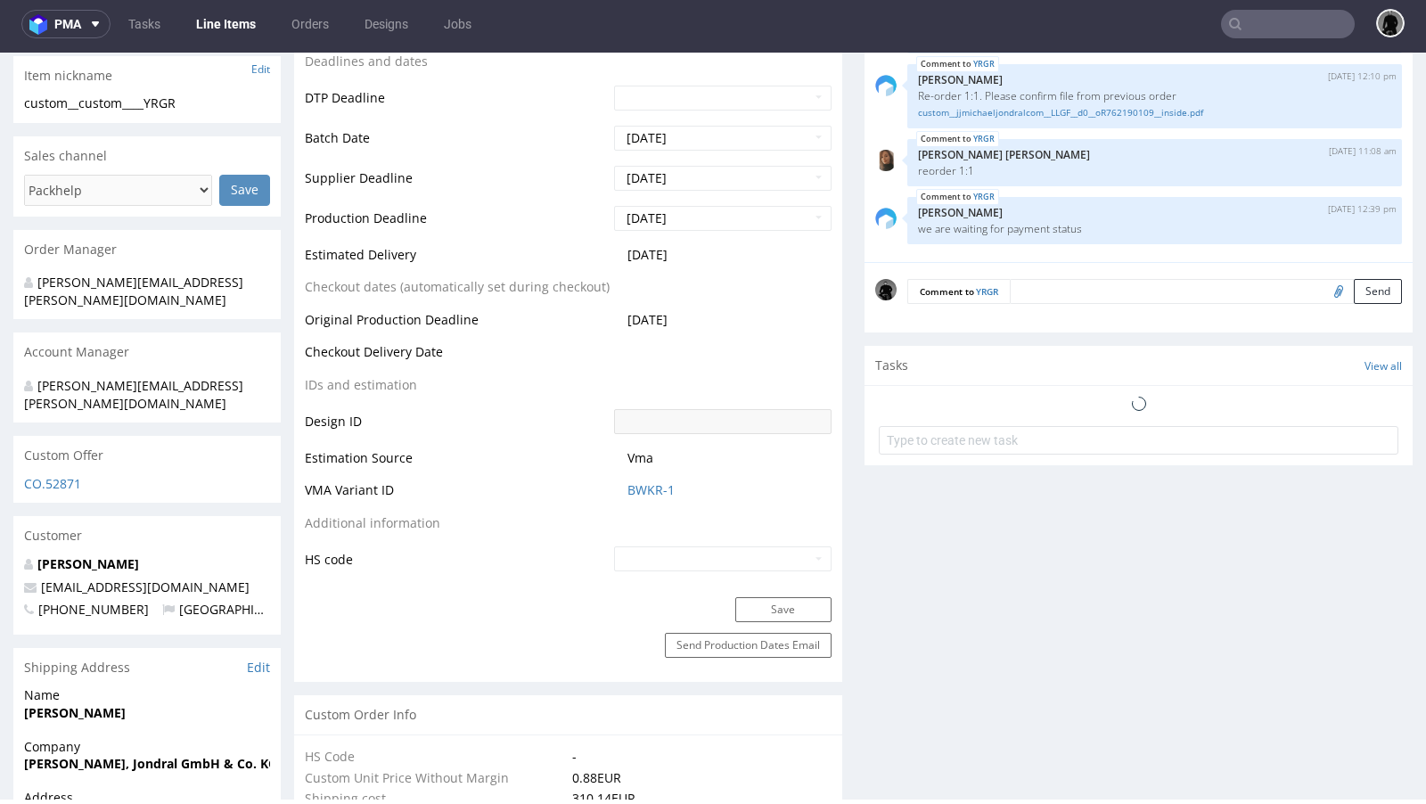
select select "in_progress"
type input "1970"
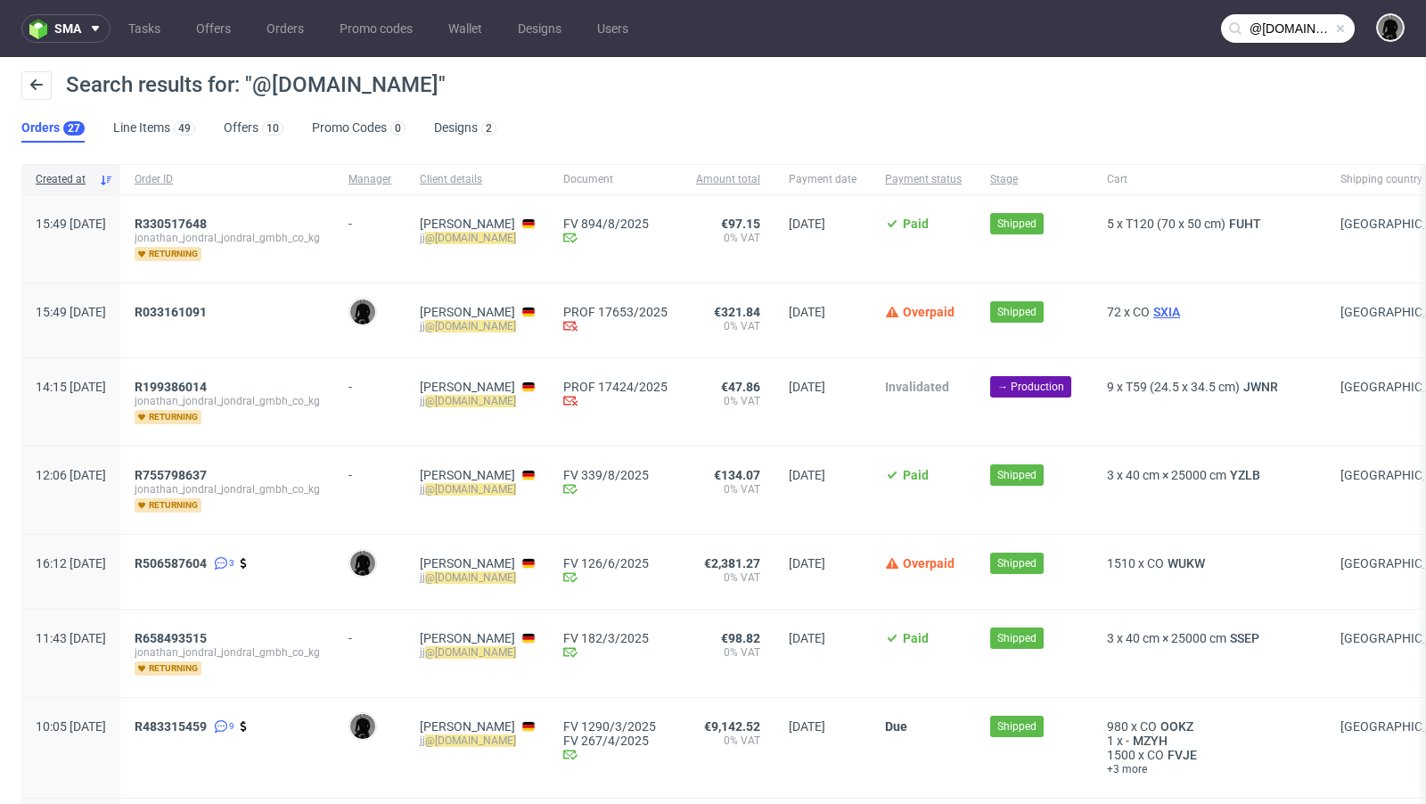
click at [1184, 313] on span "SXIA" at bounding box center [1167, 312] width 34 height 14
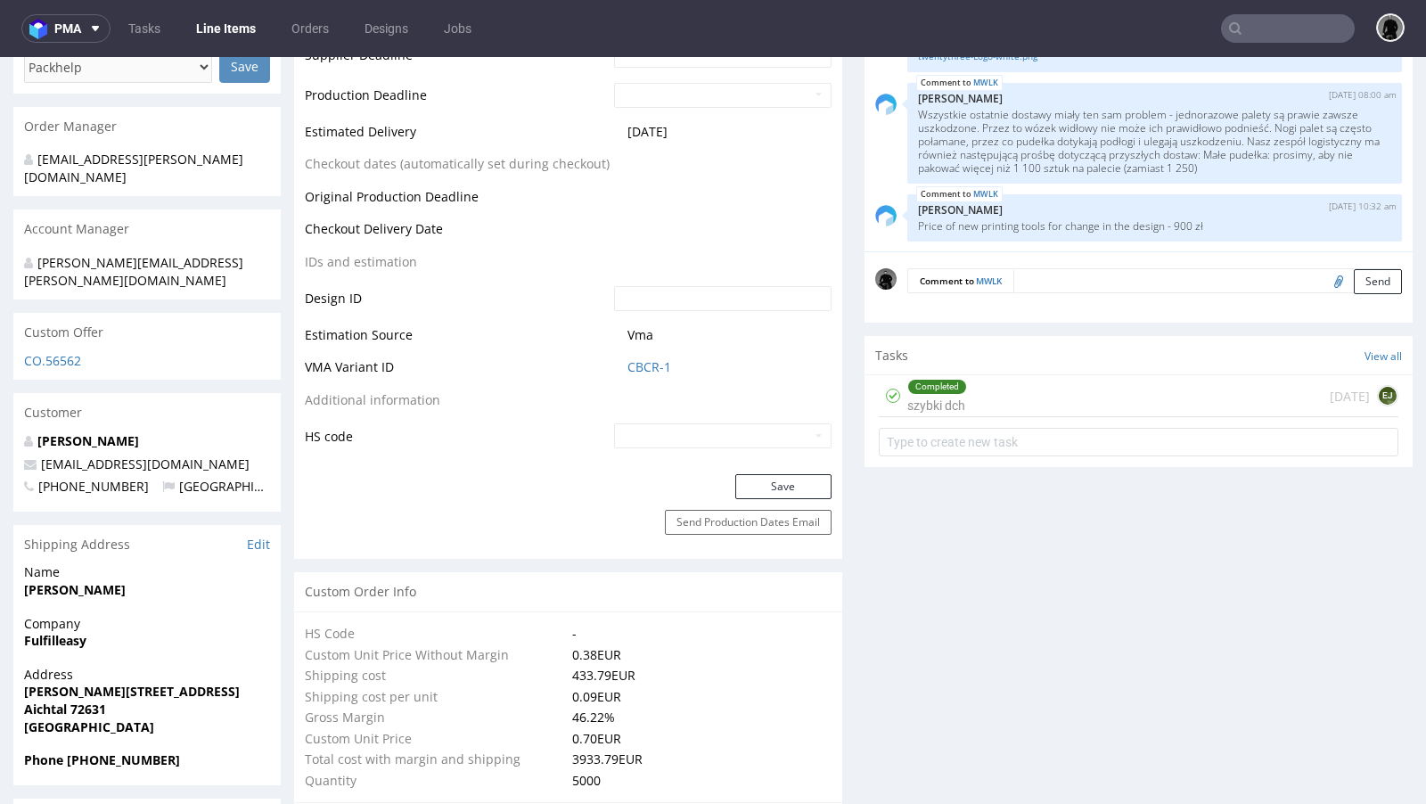
scroll to position [791, 0]
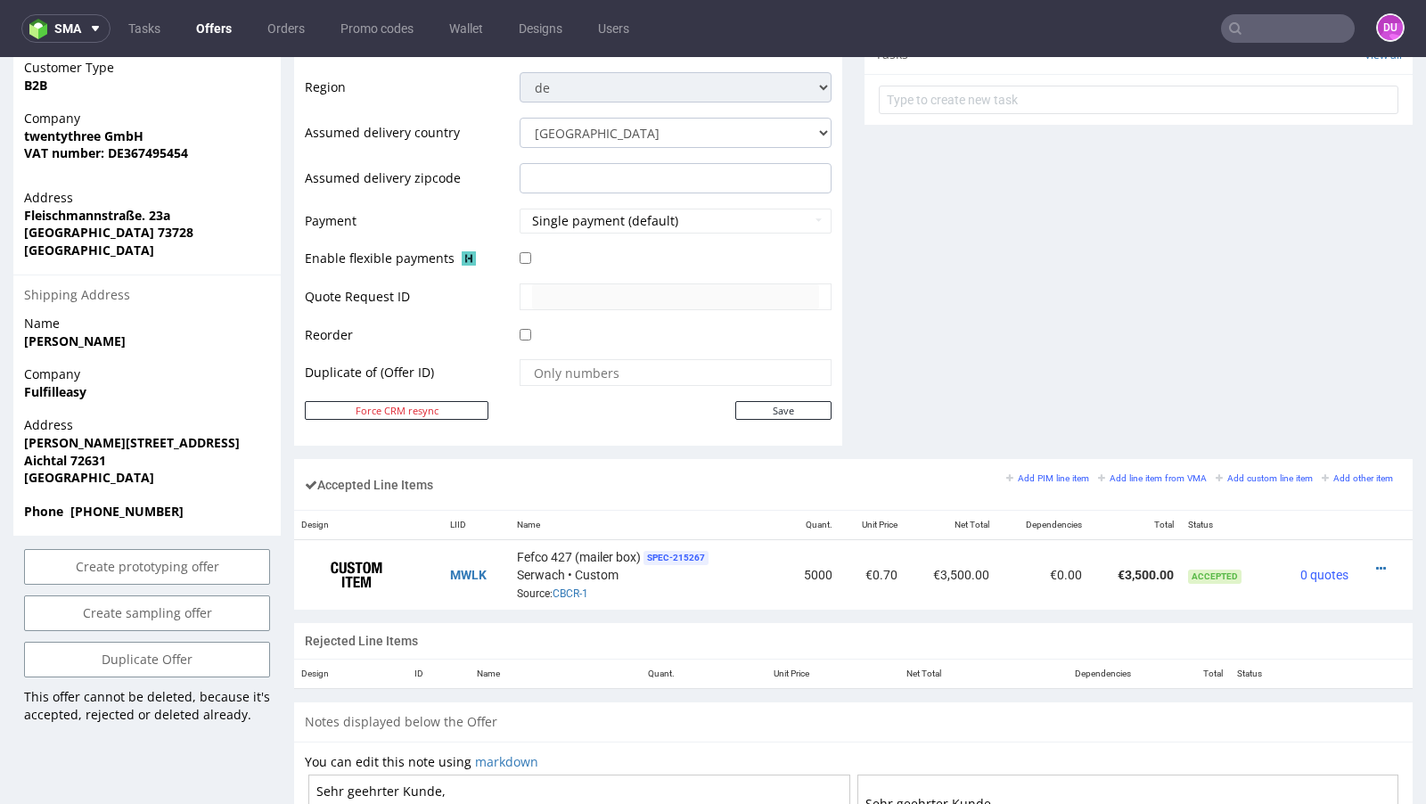
scroll to position [722, 0]
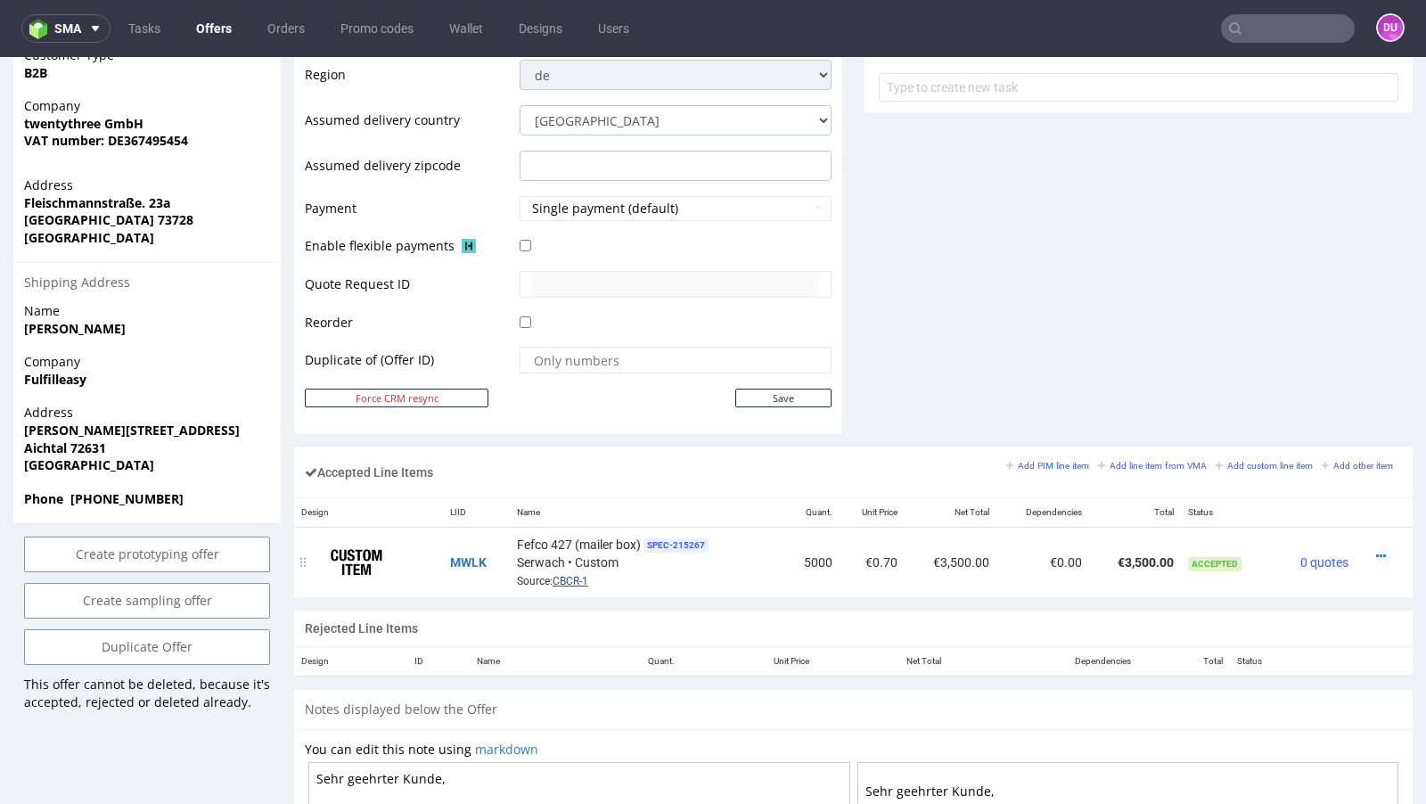
click at [567, 578] on link "CBCR-1" at bounding box center [571, 581] width 36 height 12
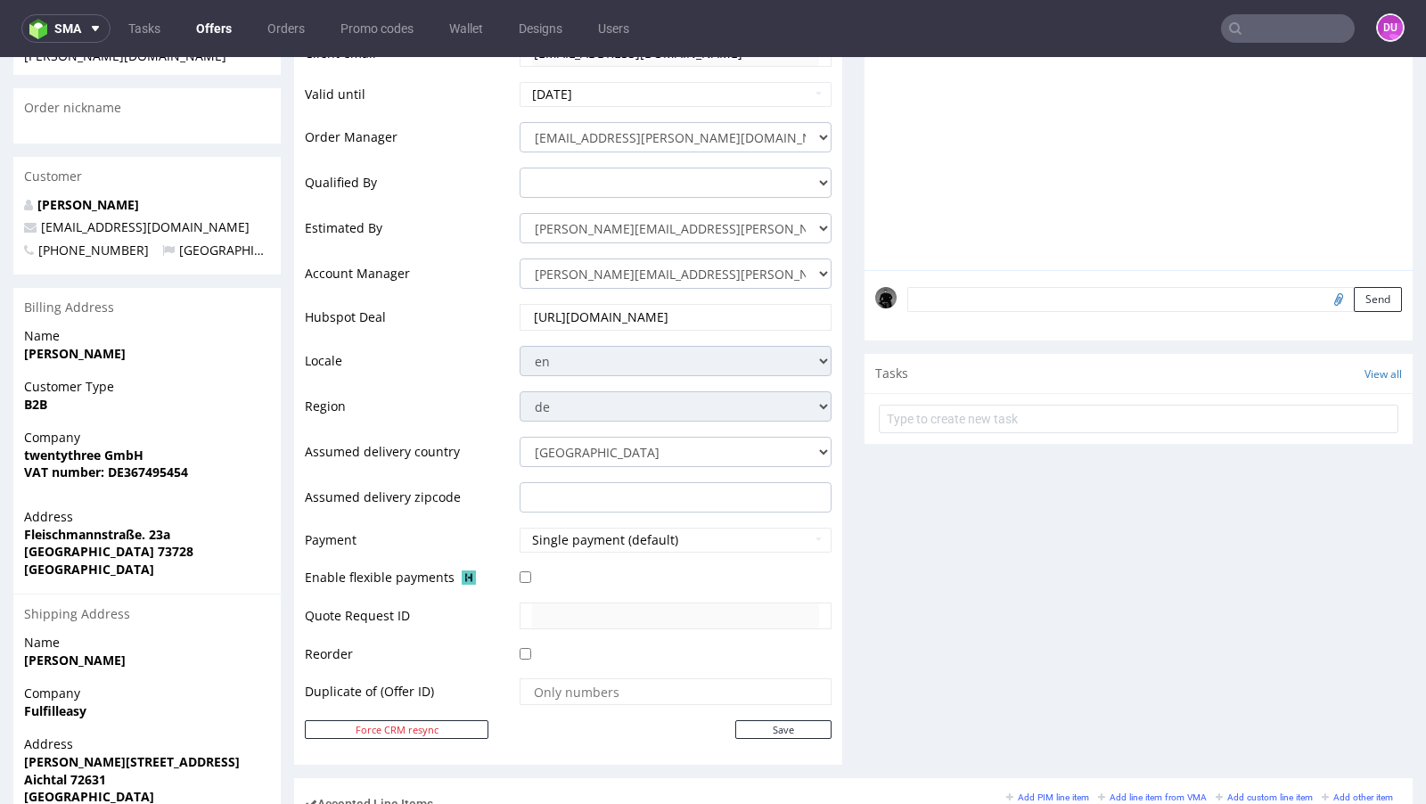
scroll to position [0, 0]
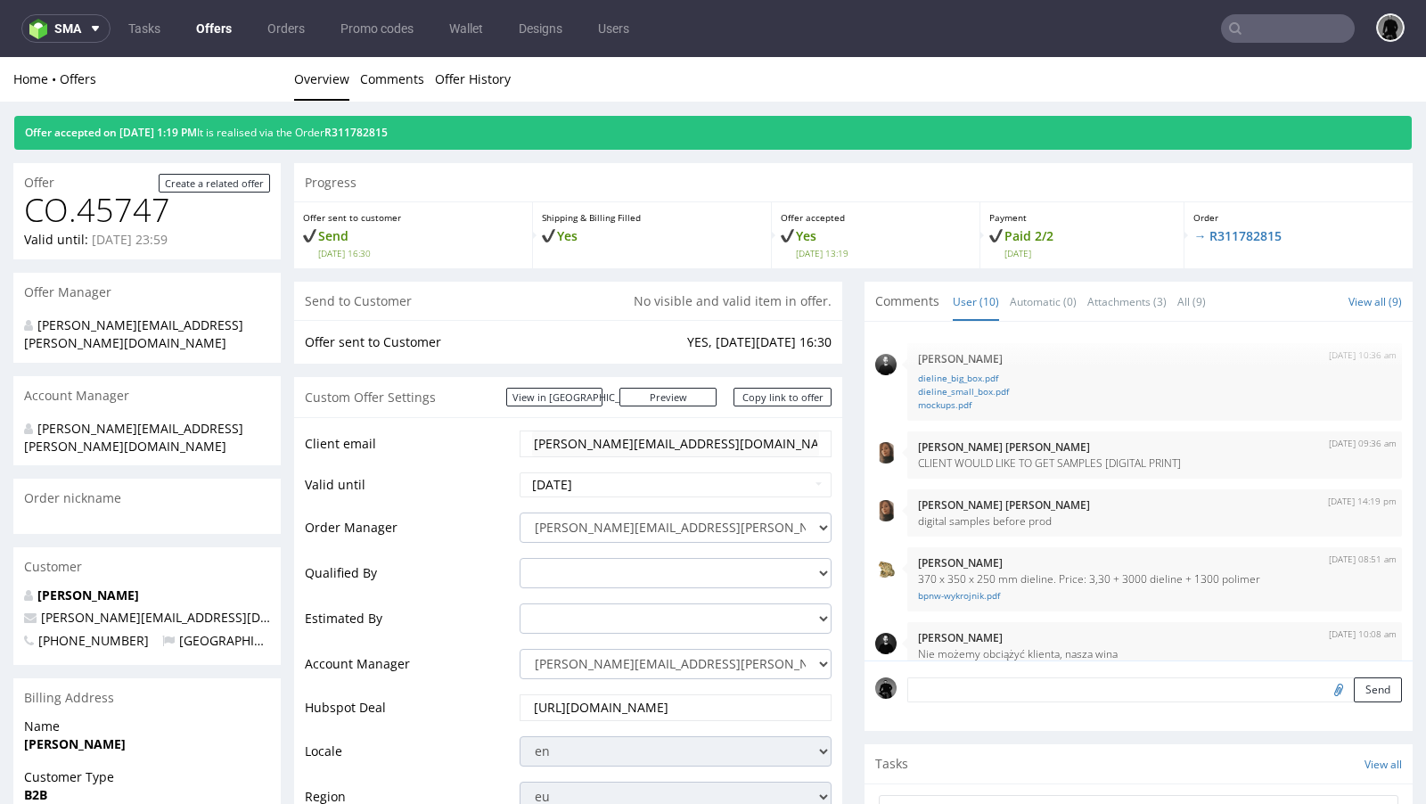
scroll to position [609, 0]
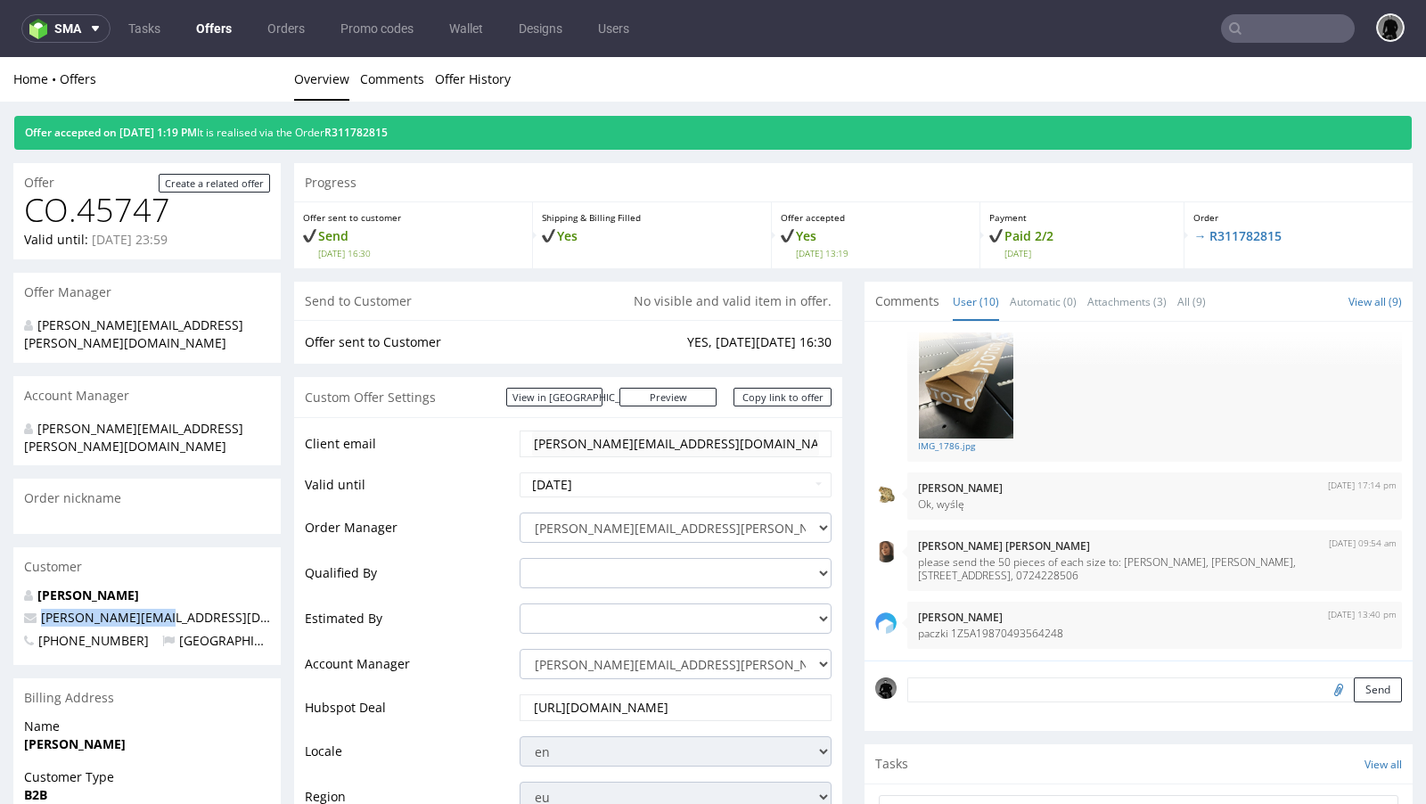
drag, startPoint x: 166, startPoint y: 586, endPoint x: 43, endPoint y: 579, distance: 123.2
click at [43, 609] on p "alexandru@ototo.ro" at bounding box center [147, 618] width 246 height 18
copy span "alexandru@ototo.ro"
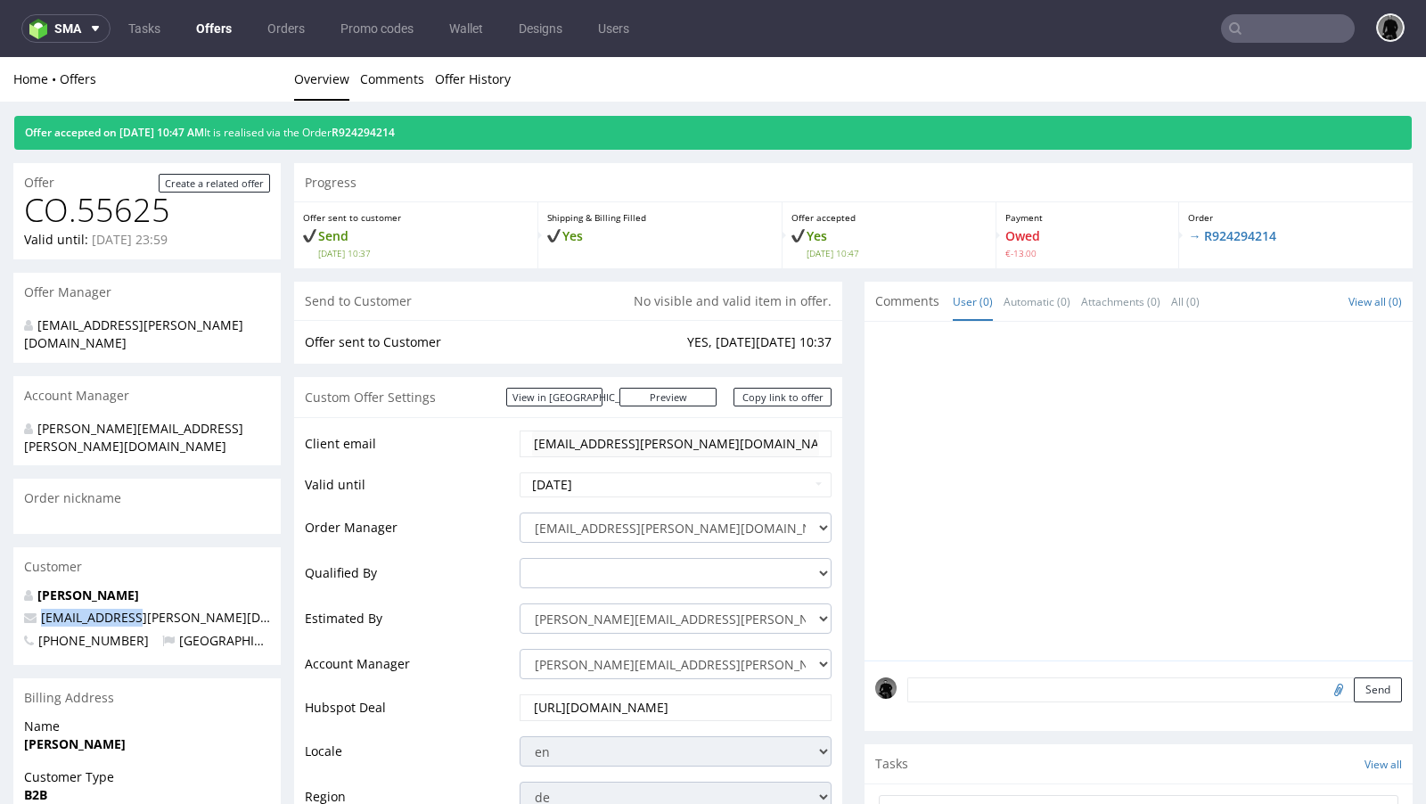
drag, startPoint x: 153, startPoint y: 574, endPoint x: 43, endPoint y: 578, distance: 110.6
click at [43, 609] on p "[EMAIL_ADDRESS][PERSON_NAME][DOMAIN_NAME]" at bounding box center [147, 618] width 246 height 18
copy span "shop@a-n-a.com"
click at [215, 19] on link "Offers" at bounding box center [213, 28] width 57 height 29
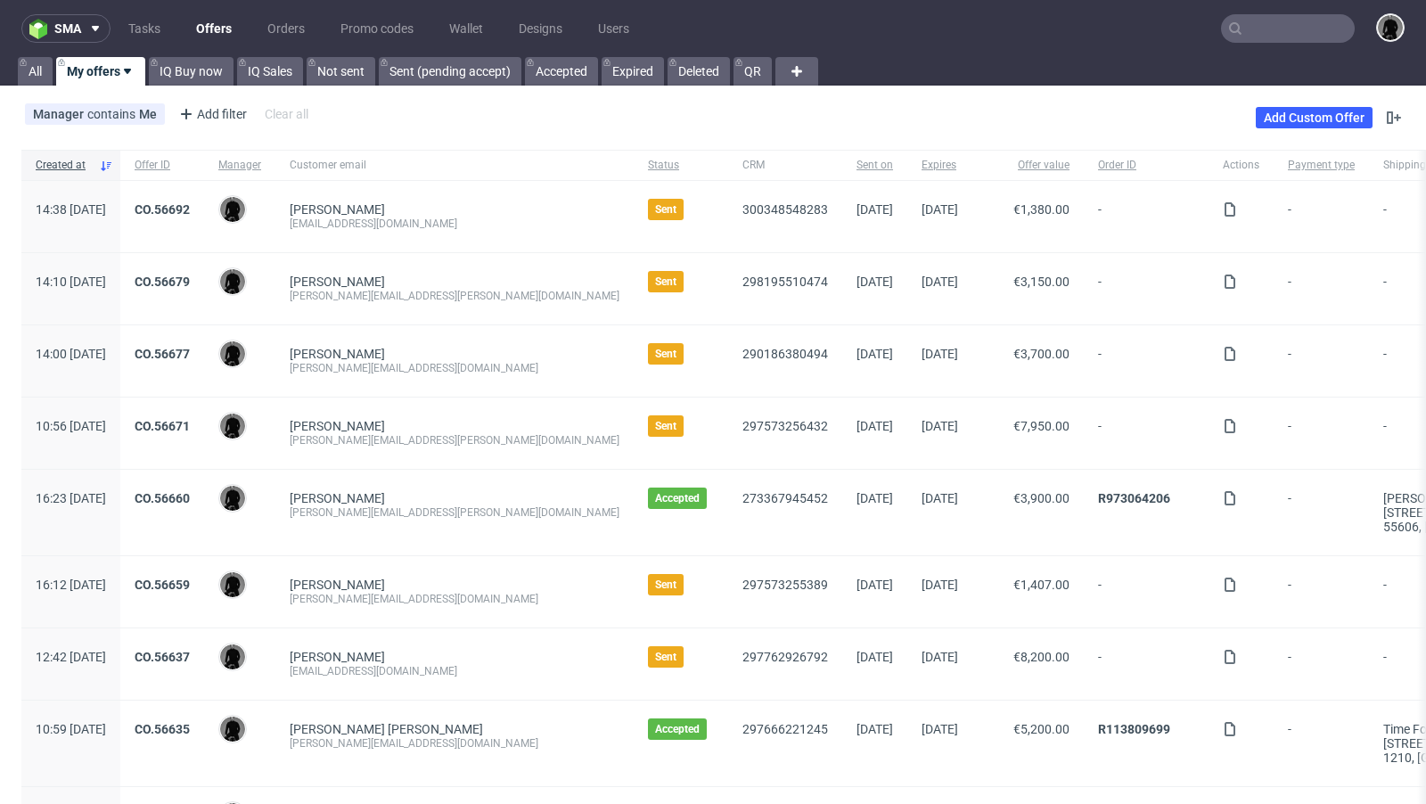
click at [203, 27] on link "Offers" at bounding box center [213, 28] width 57 height 29
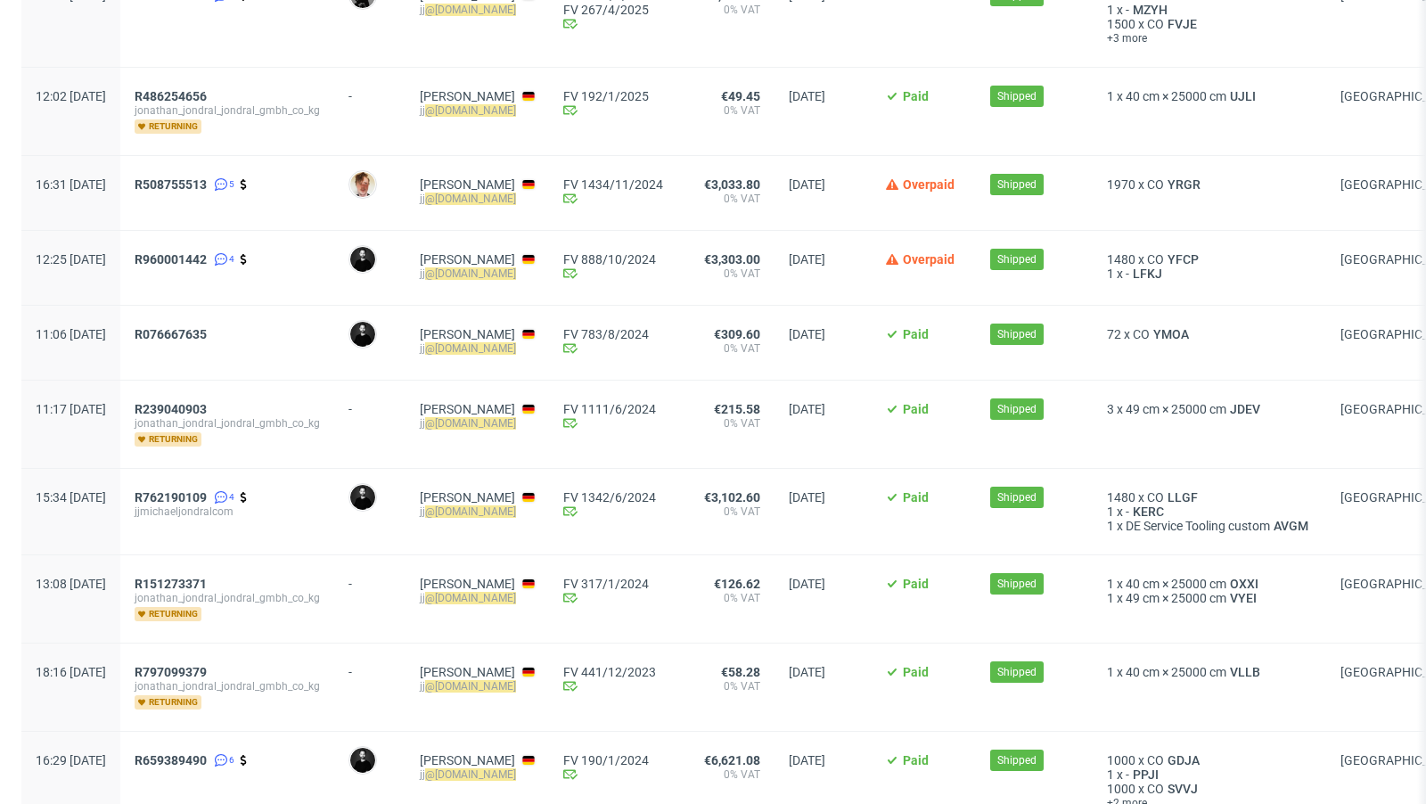
scroll to position [754, 0]
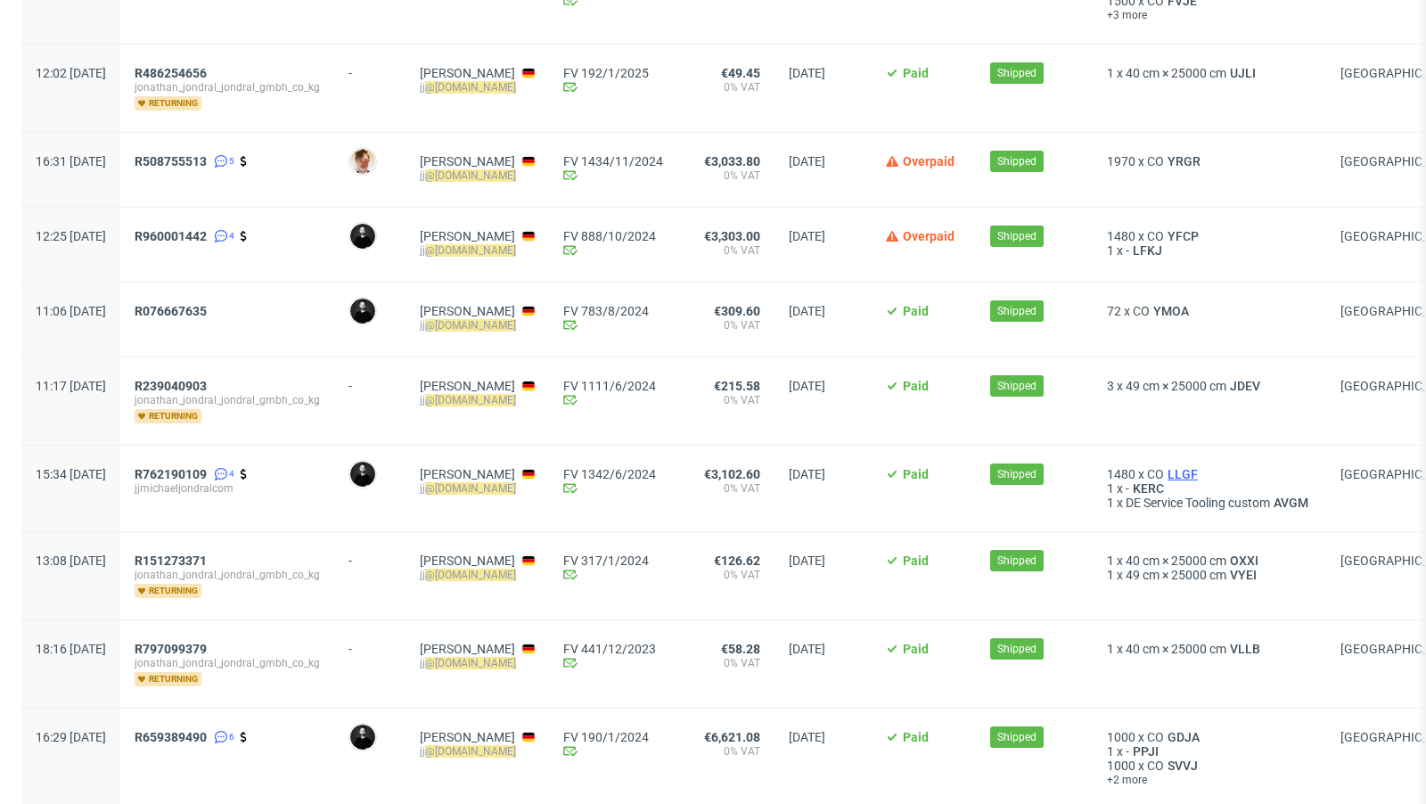
click at [1201, 467] on span "LLGF" at bounding box center [1182, 474] width 37 height 14
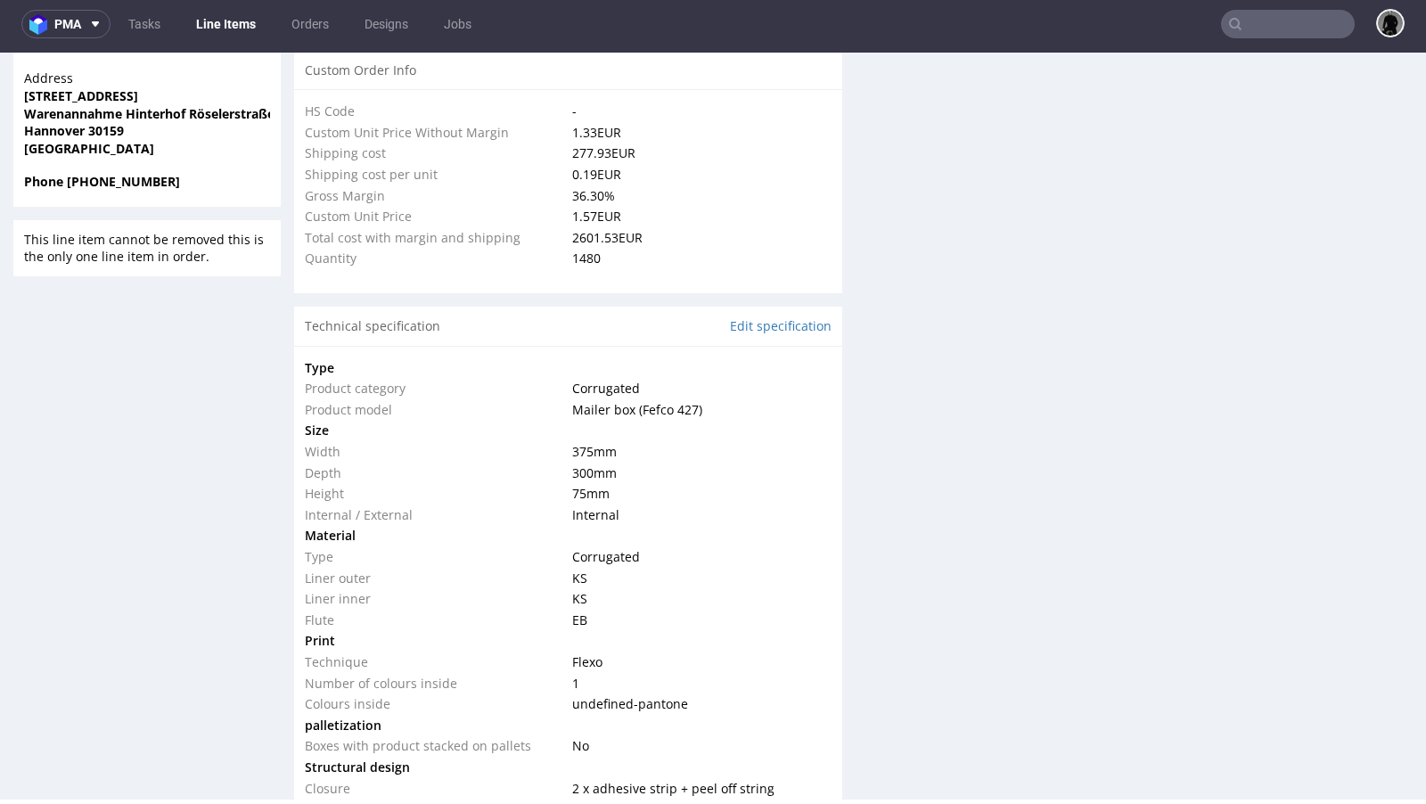
scroll to position [1412, 0]
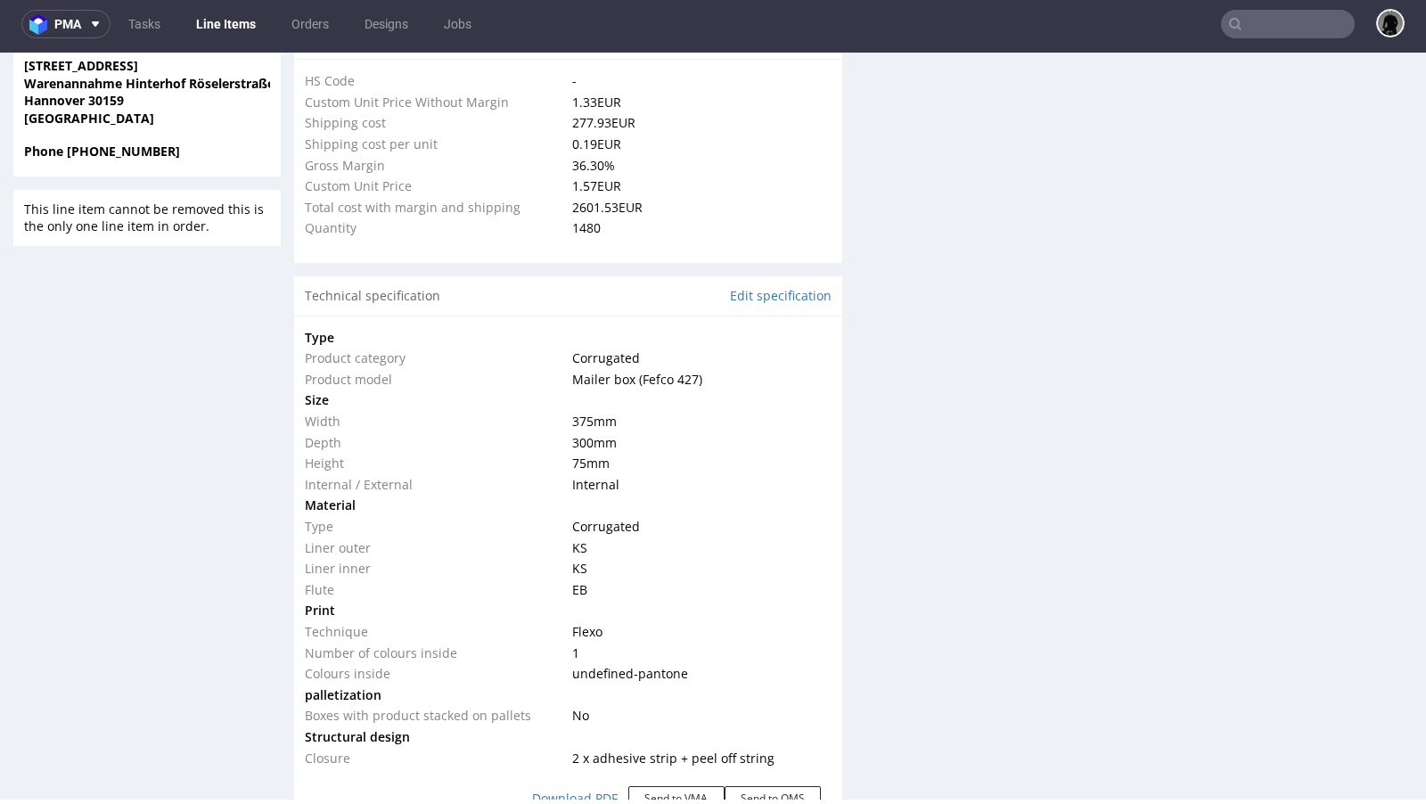
select select "in_progress"
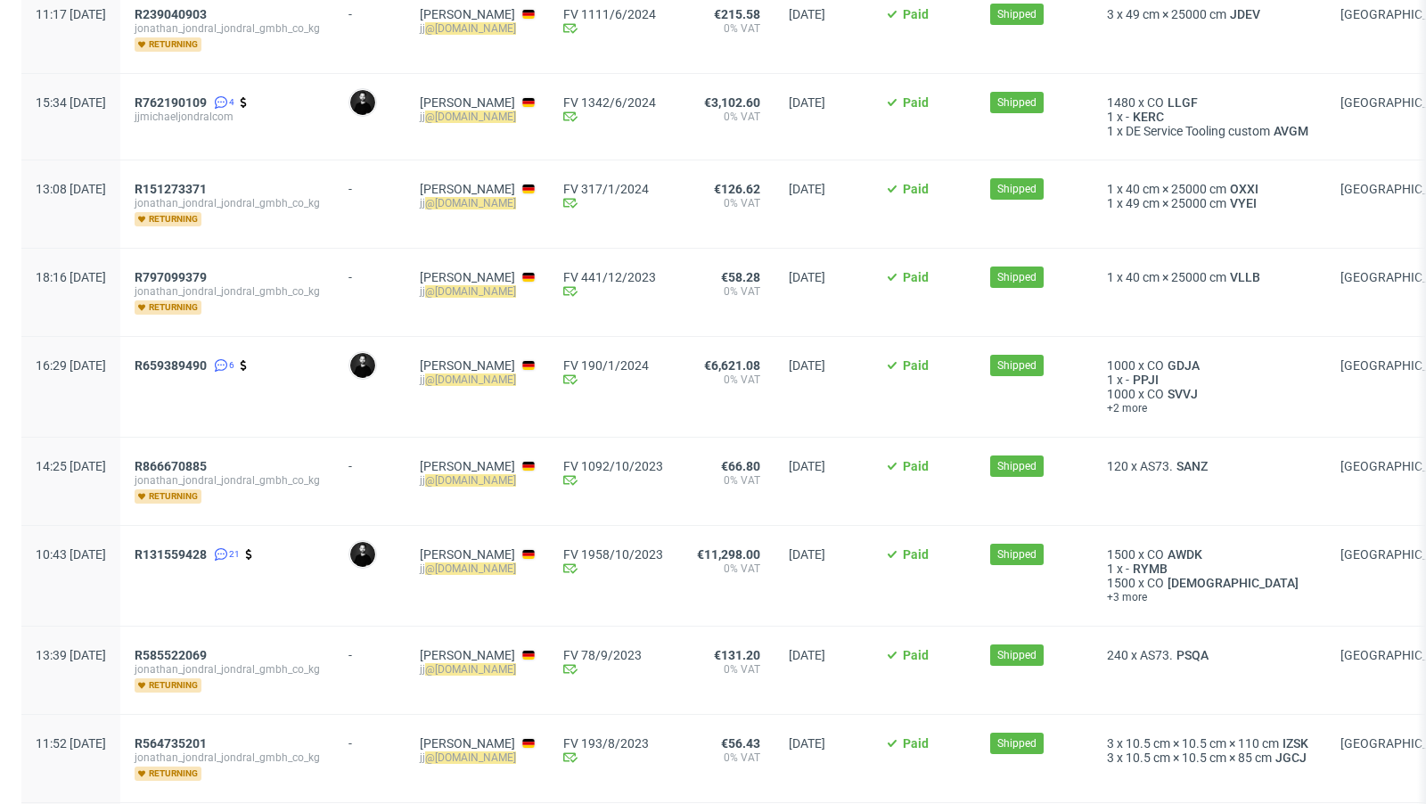
scroll to position [1105, 0]
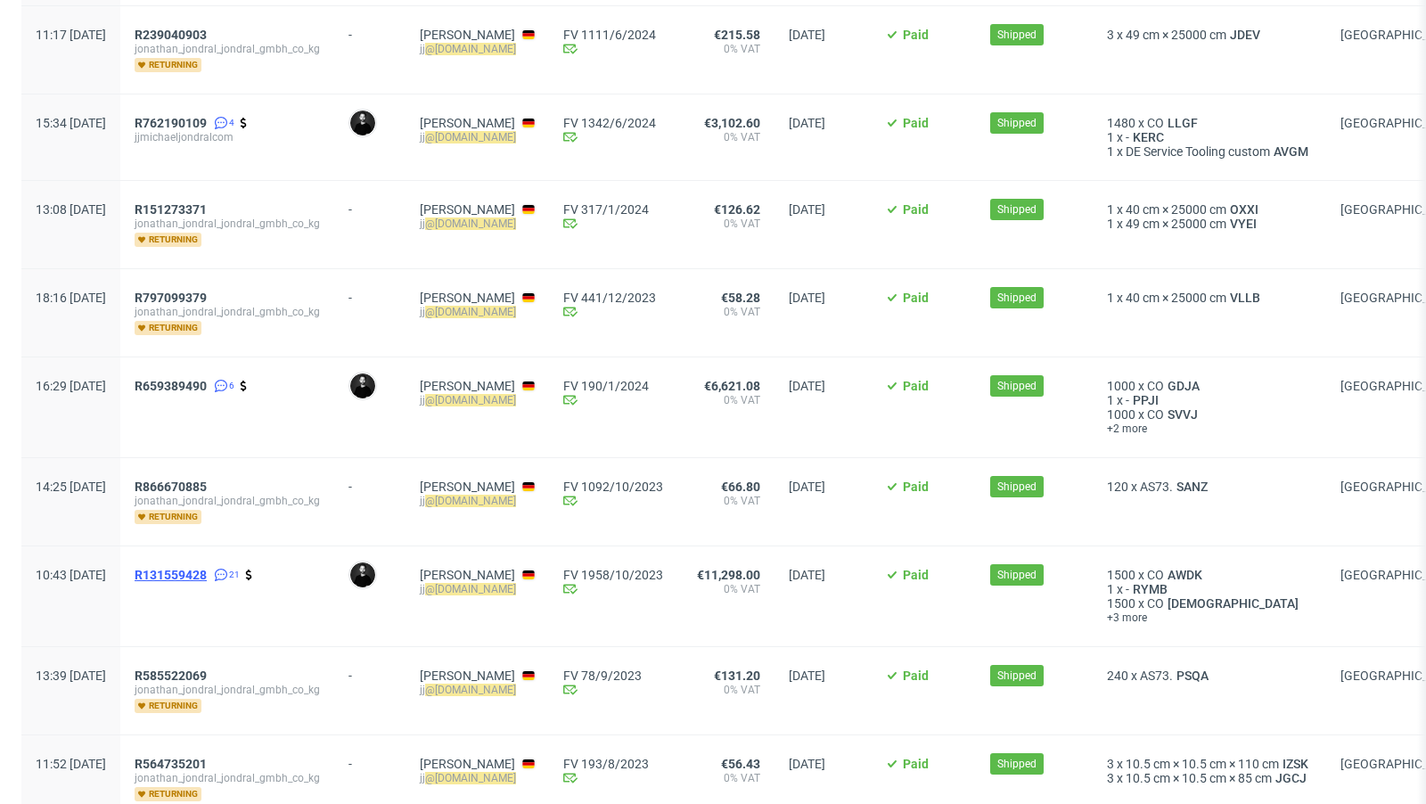
click at [207, 568] on span "R131559428" at bounding box center [171, 575] width 72 height 14
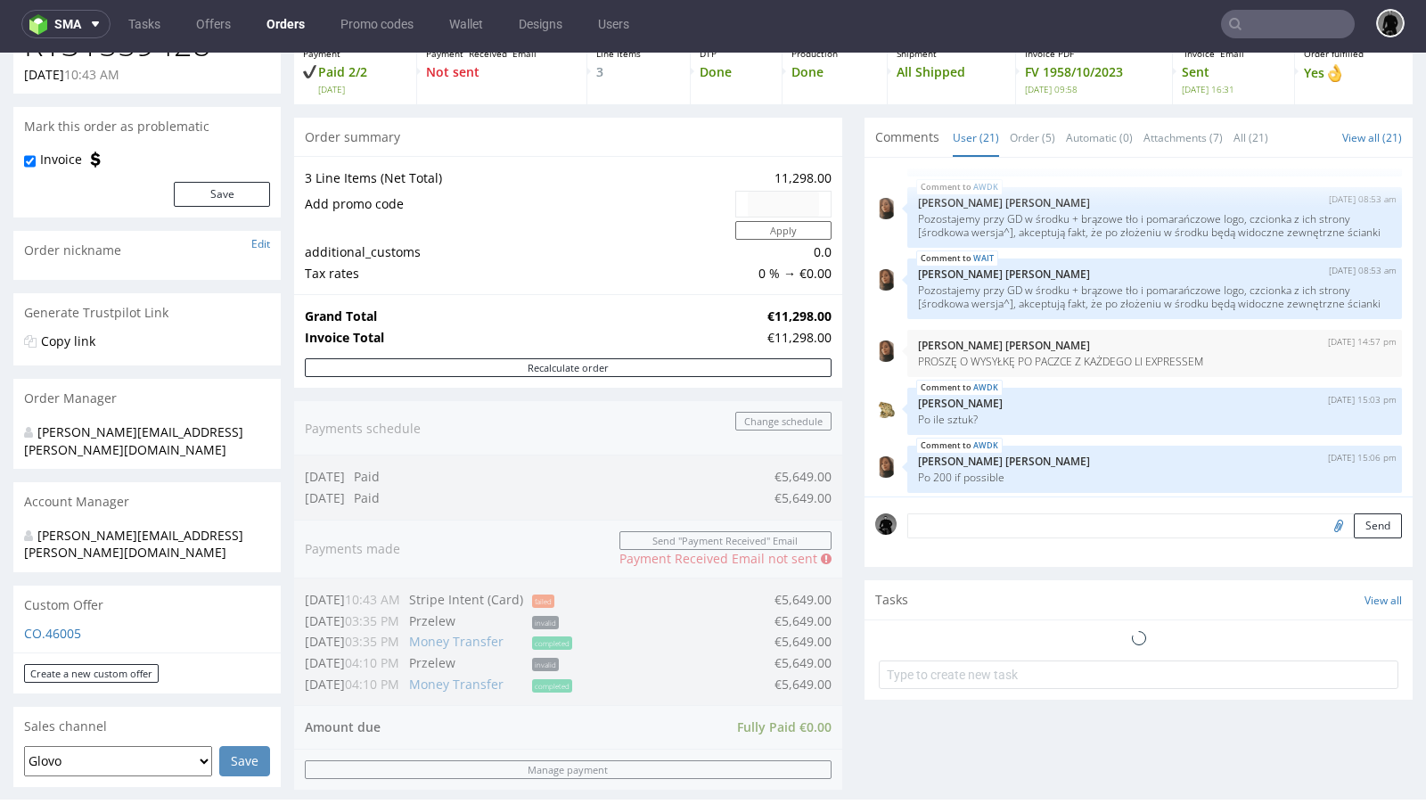
scroll to position [156, 0]
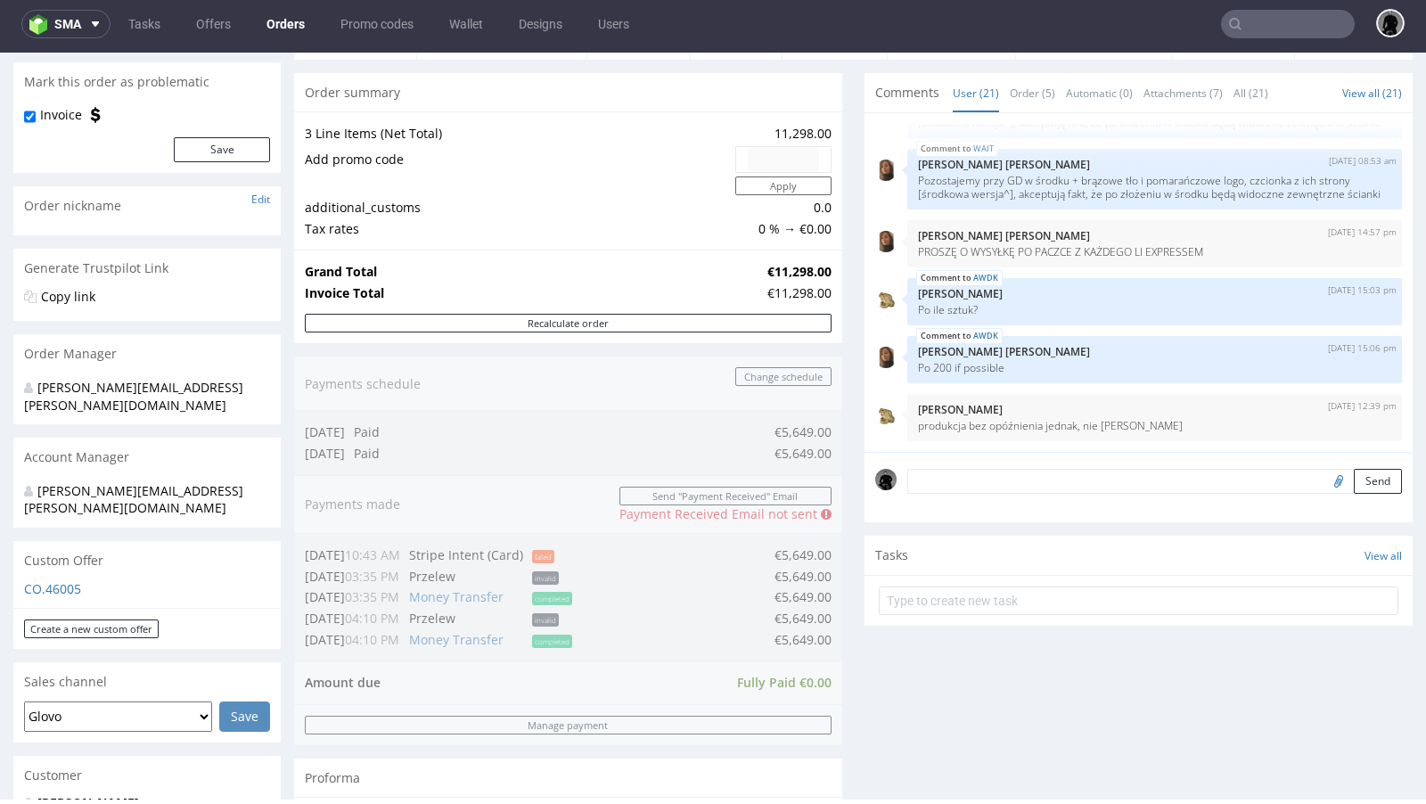
click at [68, 580] on div "CO.46005" at bounding box center [146, 594] width 267 height 29
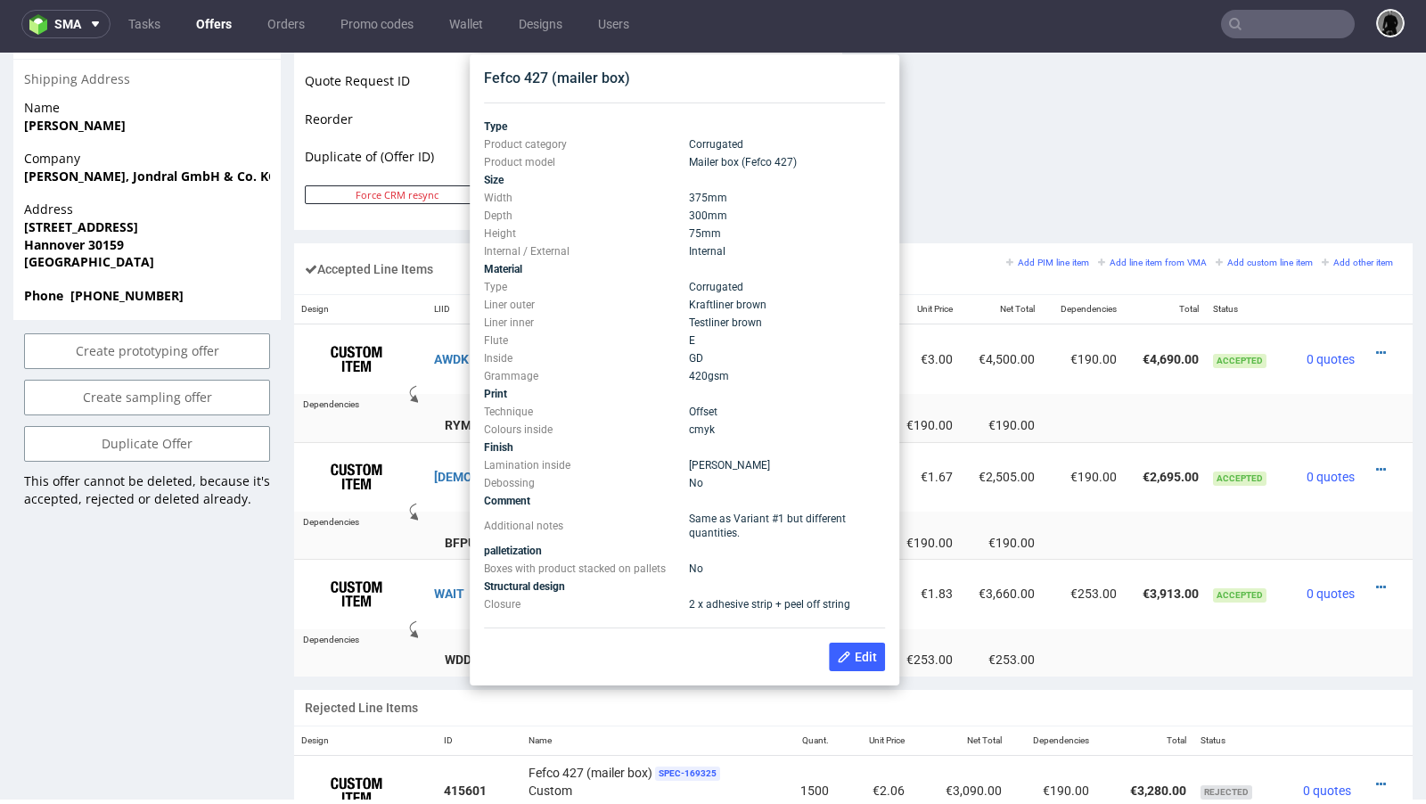
scroll to position [920, 0]
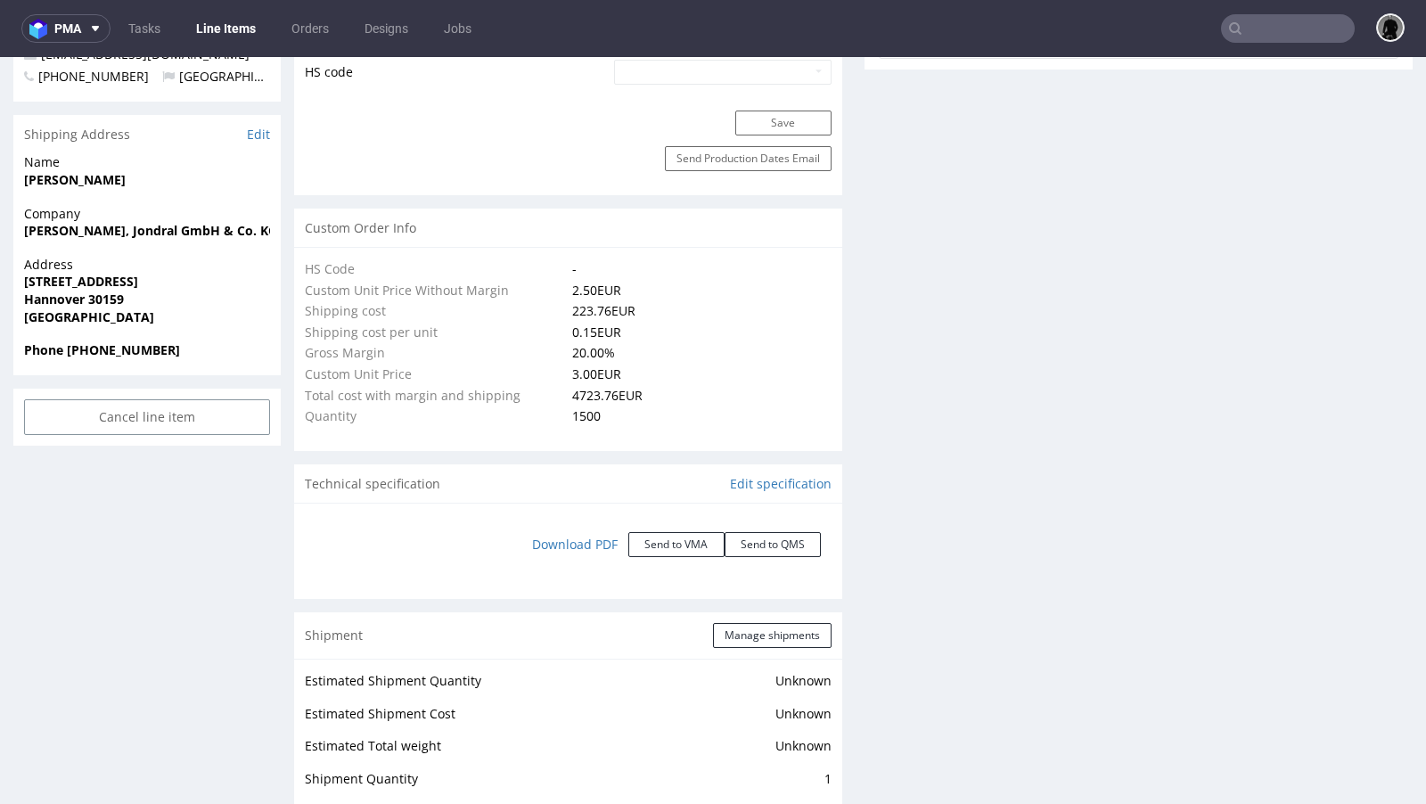
scroll to position [1358, 0]
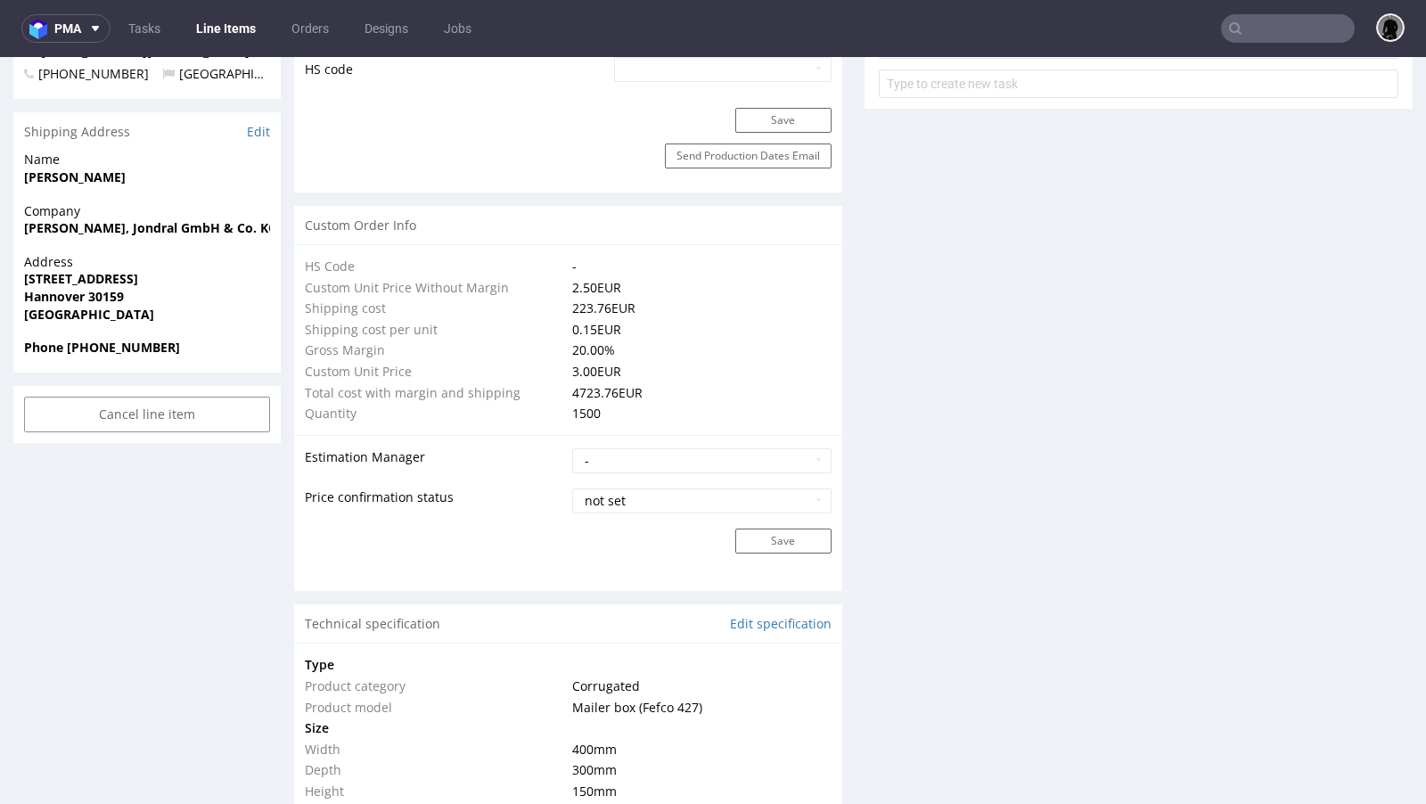
type input "1500"
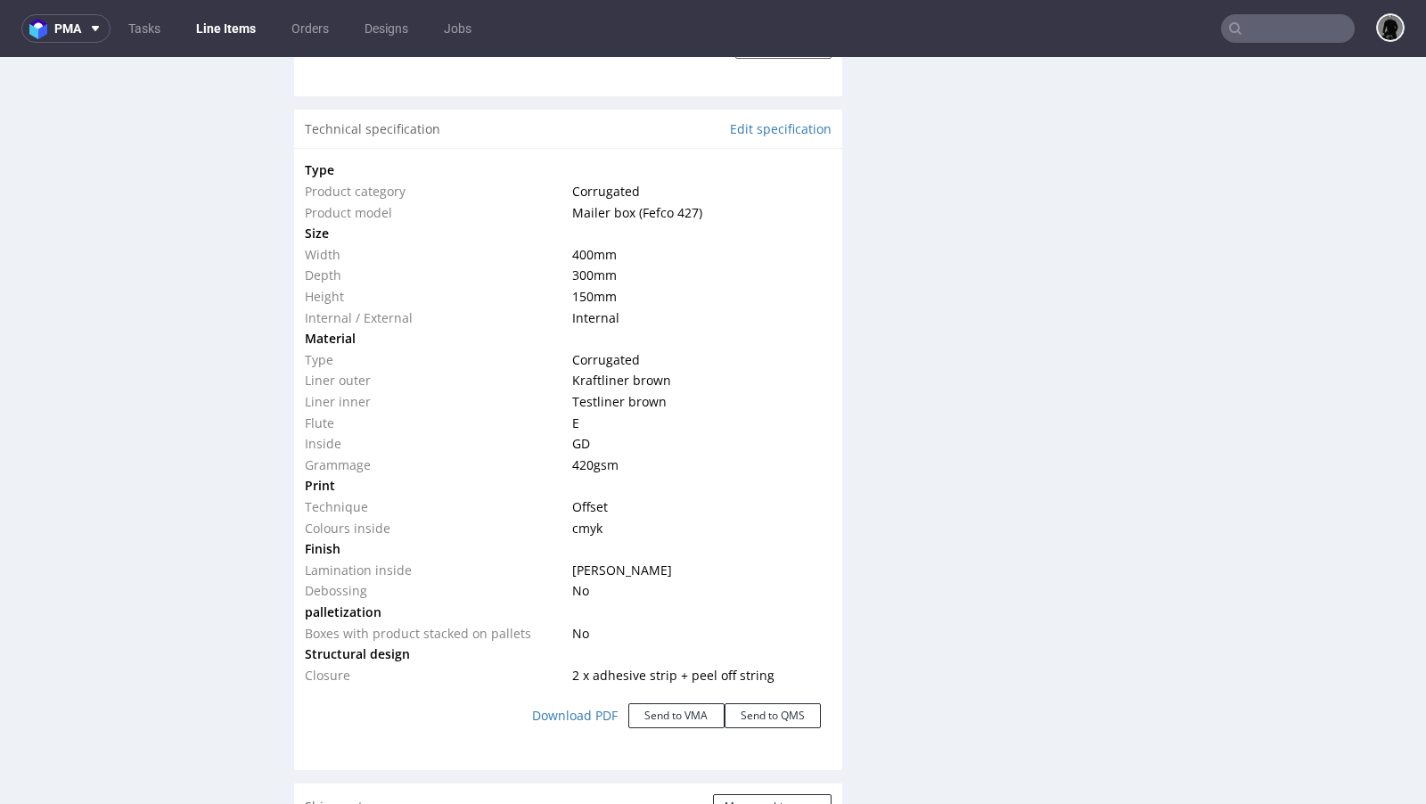
scroll to position [1690, 0]
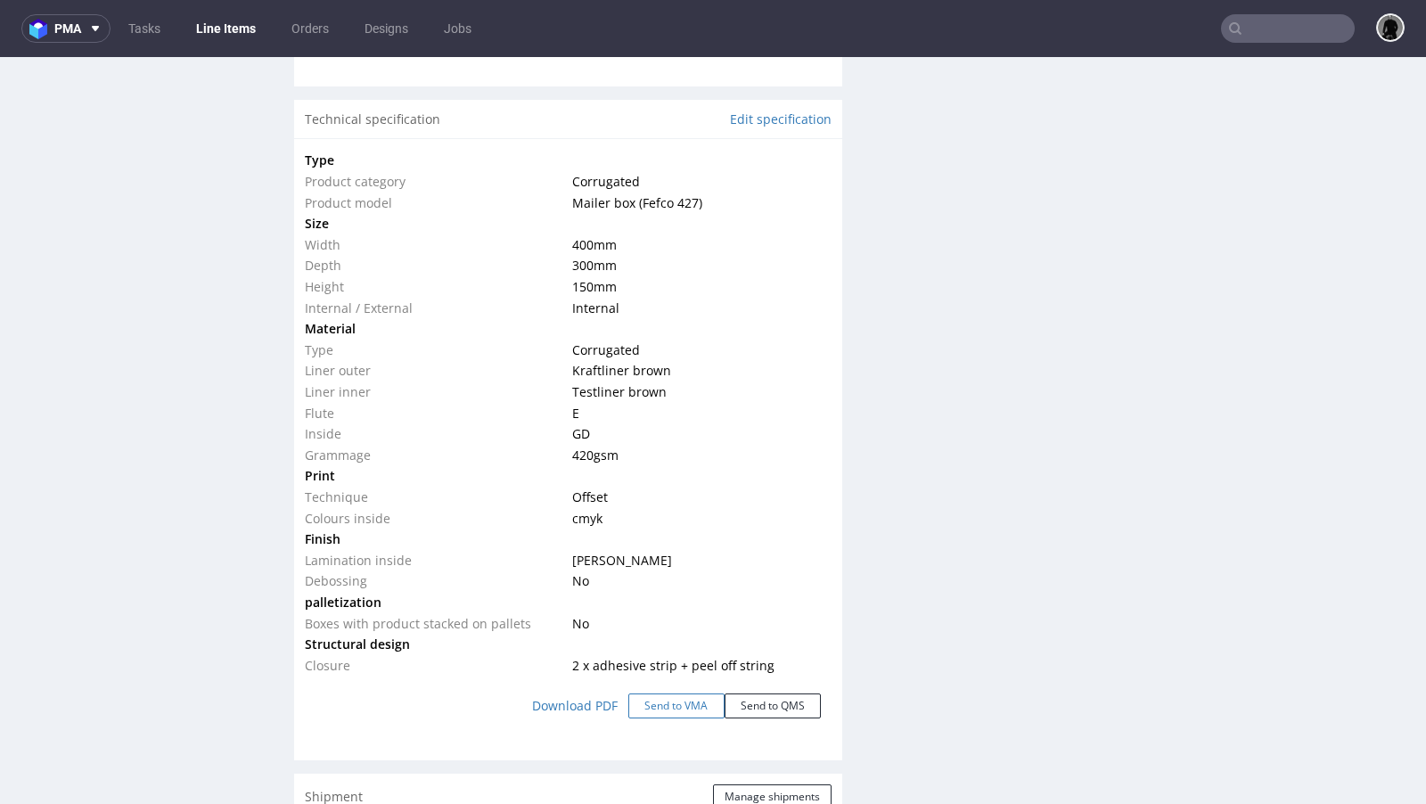
click at [668, 697] on button "Send to VMA" at bounding box center [676, 705] width 96 height 25
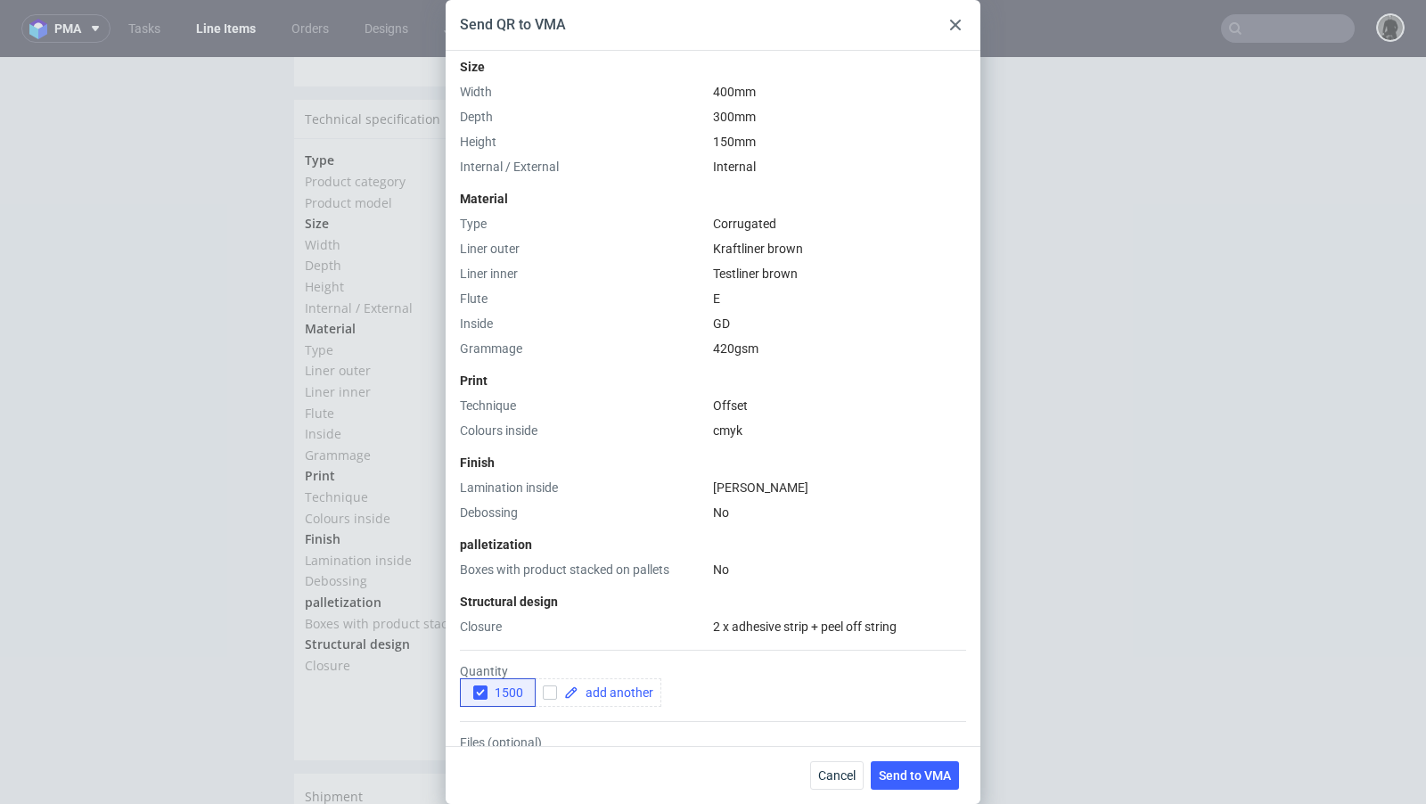
scroll to position [480, 0]
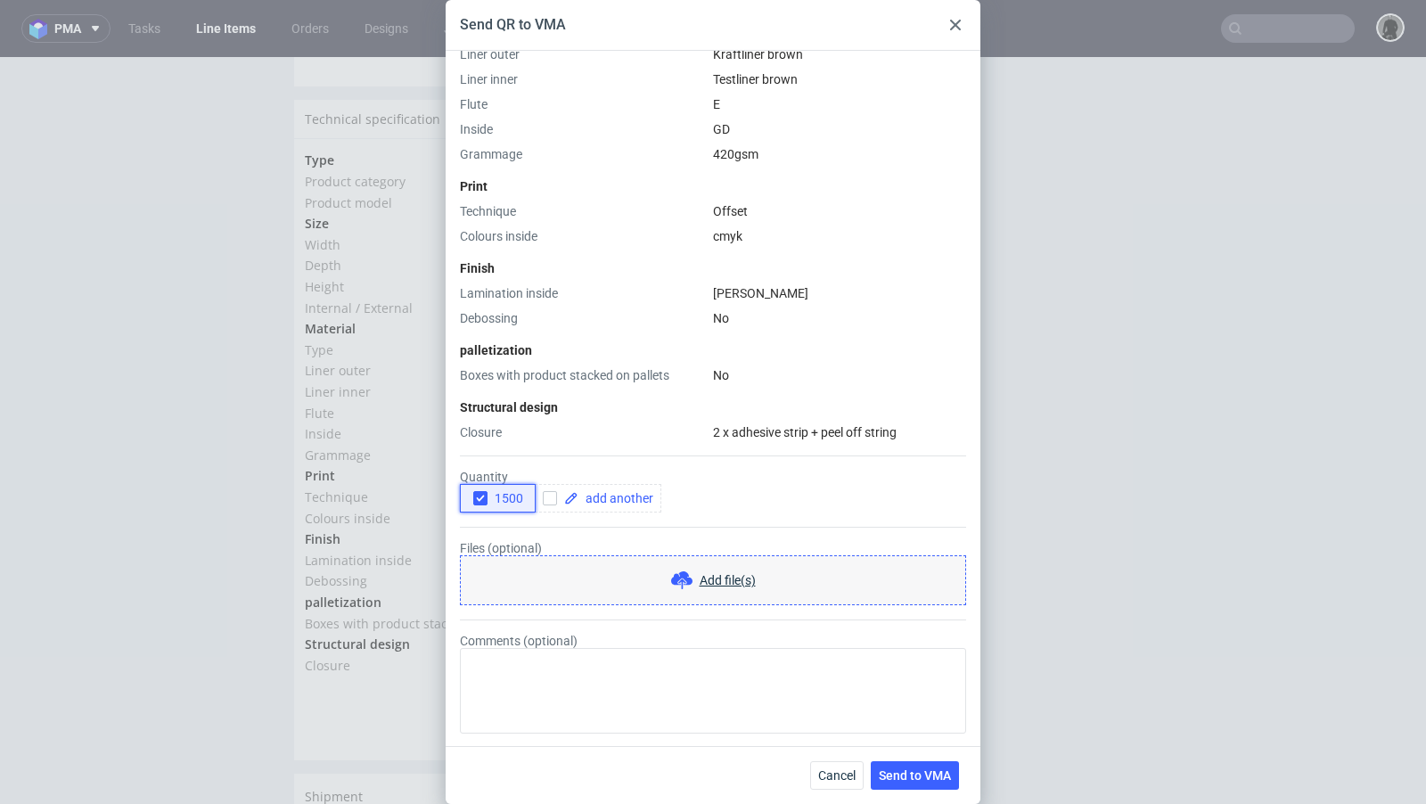
click at [485, 501] on icon "button" at bounding box center [480, 498] width 12 height 12
click at [543, 501] on input "checkbox" at bounding box center [550, 498] width 14 height 14
checkbox input "true"
click at [590, 501] on span at bounding box center [615, 498] width 75 height 12
checkbox input "true"
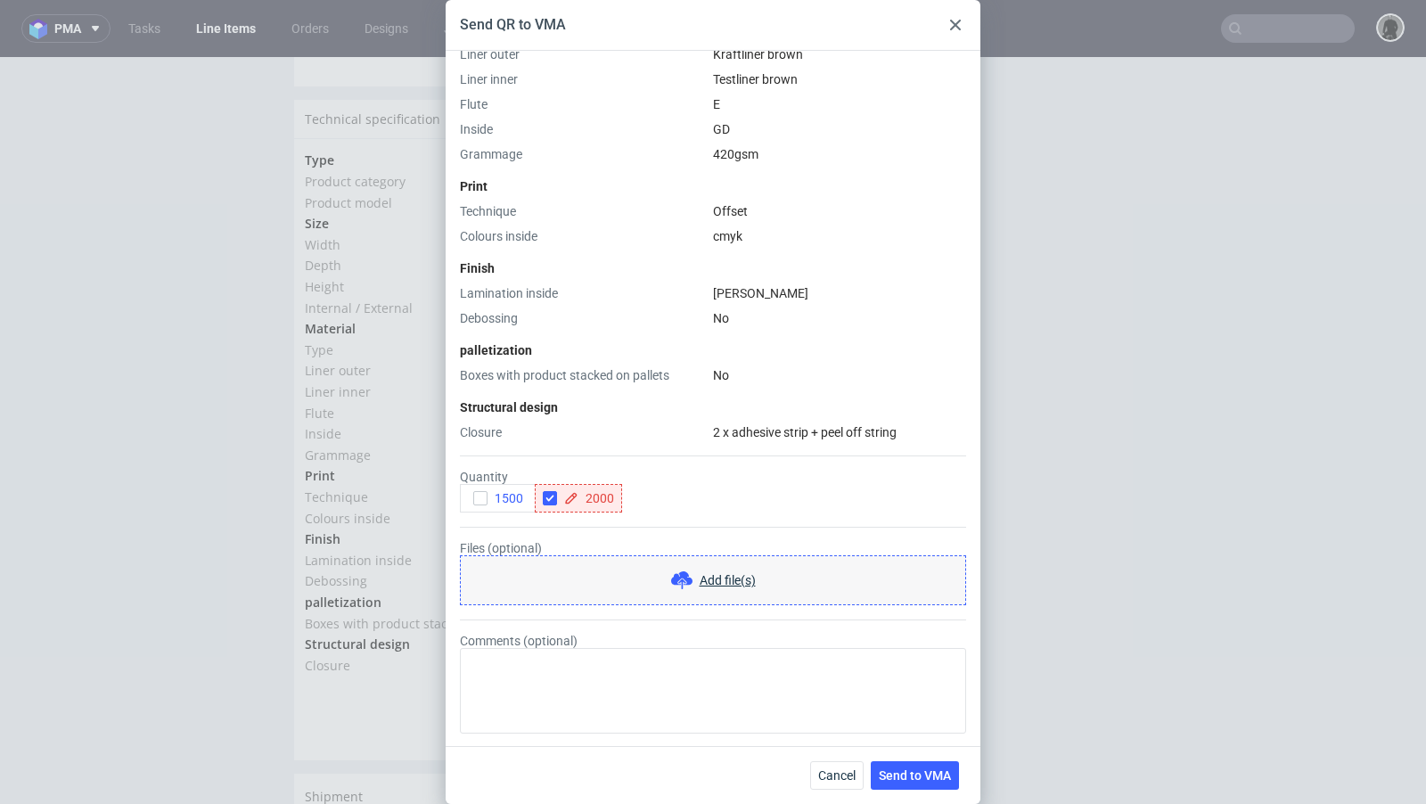
click at [610, 447] on form "Quantity 1500 2000 Files (optional) Add file(s) Comments (optional)" at bounding box center [713, 587] width 506 height 292
click at [914, 769] on span "Send to VMA" at bounding box center [915, 775] width 72 height 12
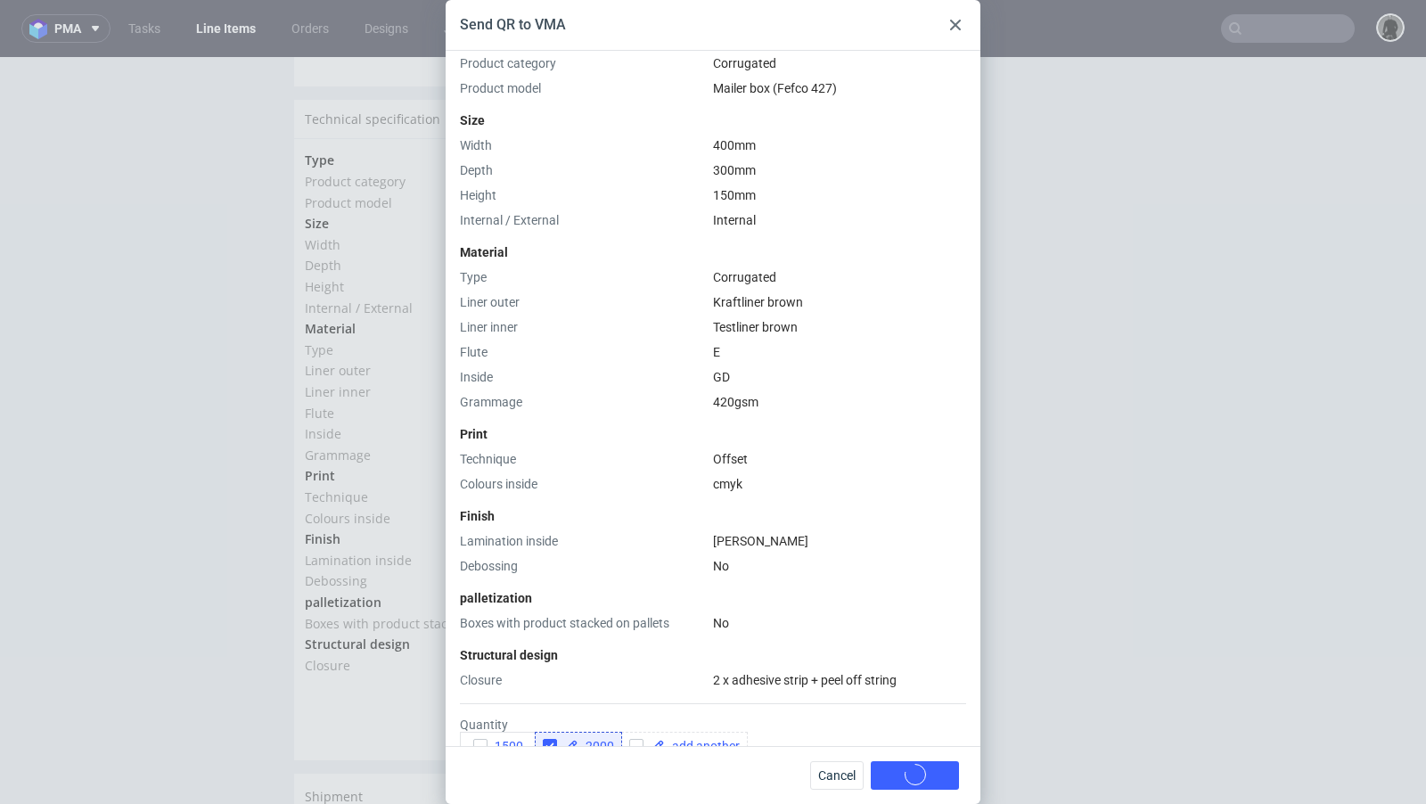
scroll to position [0, 0]
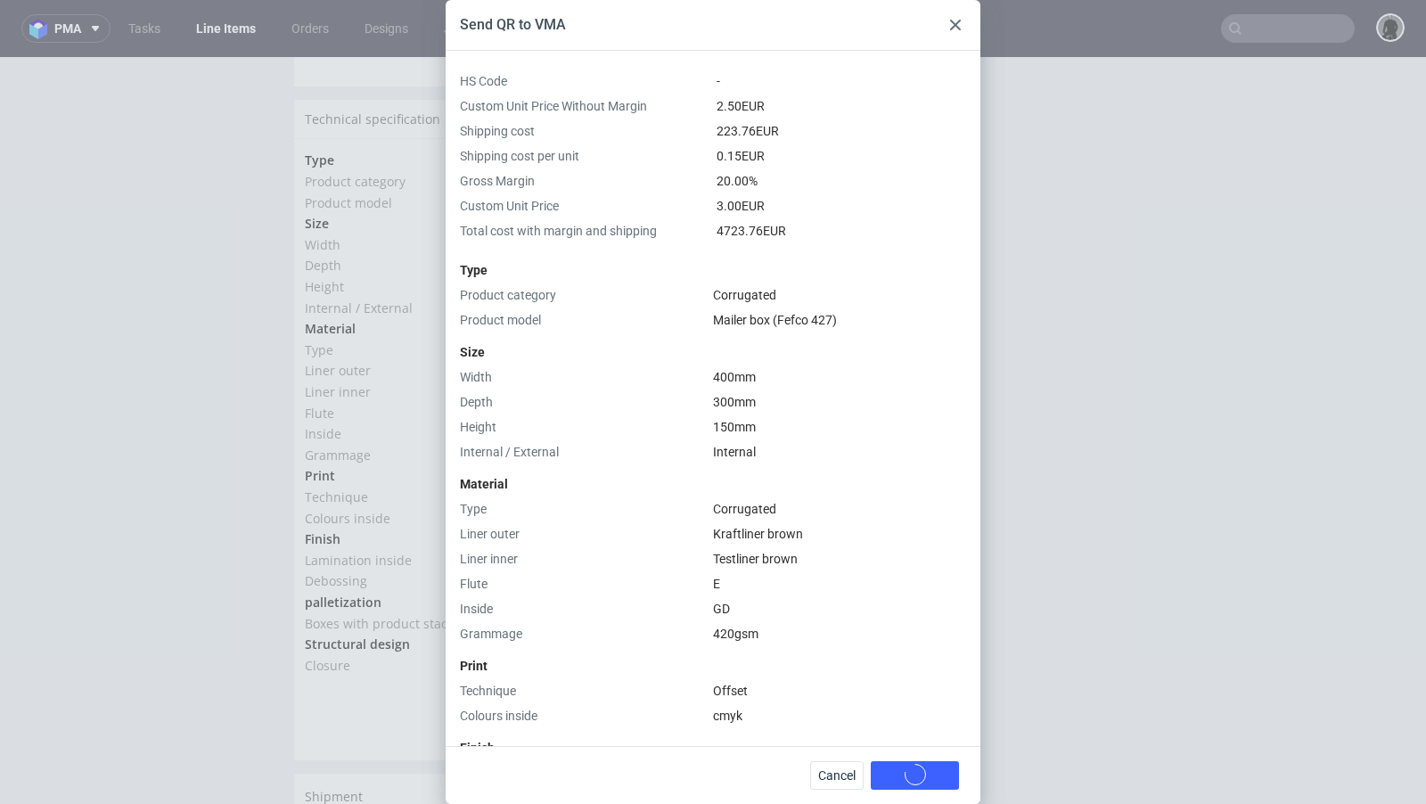
click at [184, 376] on div "Send QR to VMA HS Code - Custom Unit Price Without Margin 2.50 EUR Shipping cos…" at bounding box center [713, 402] width 1426 height 804
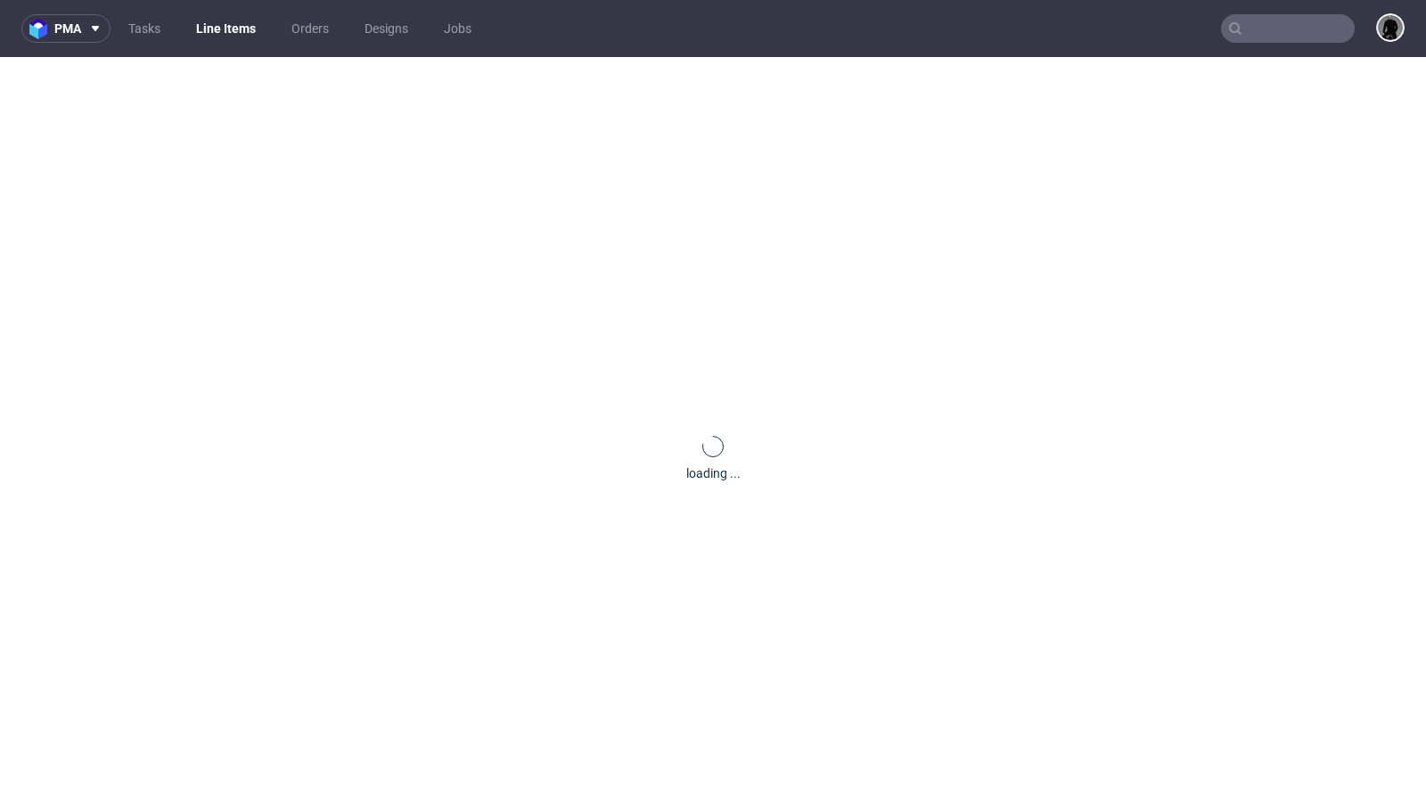
click at [218, 374] on div "loading ..." at bounding box center [713, 459] width 1426 height 804
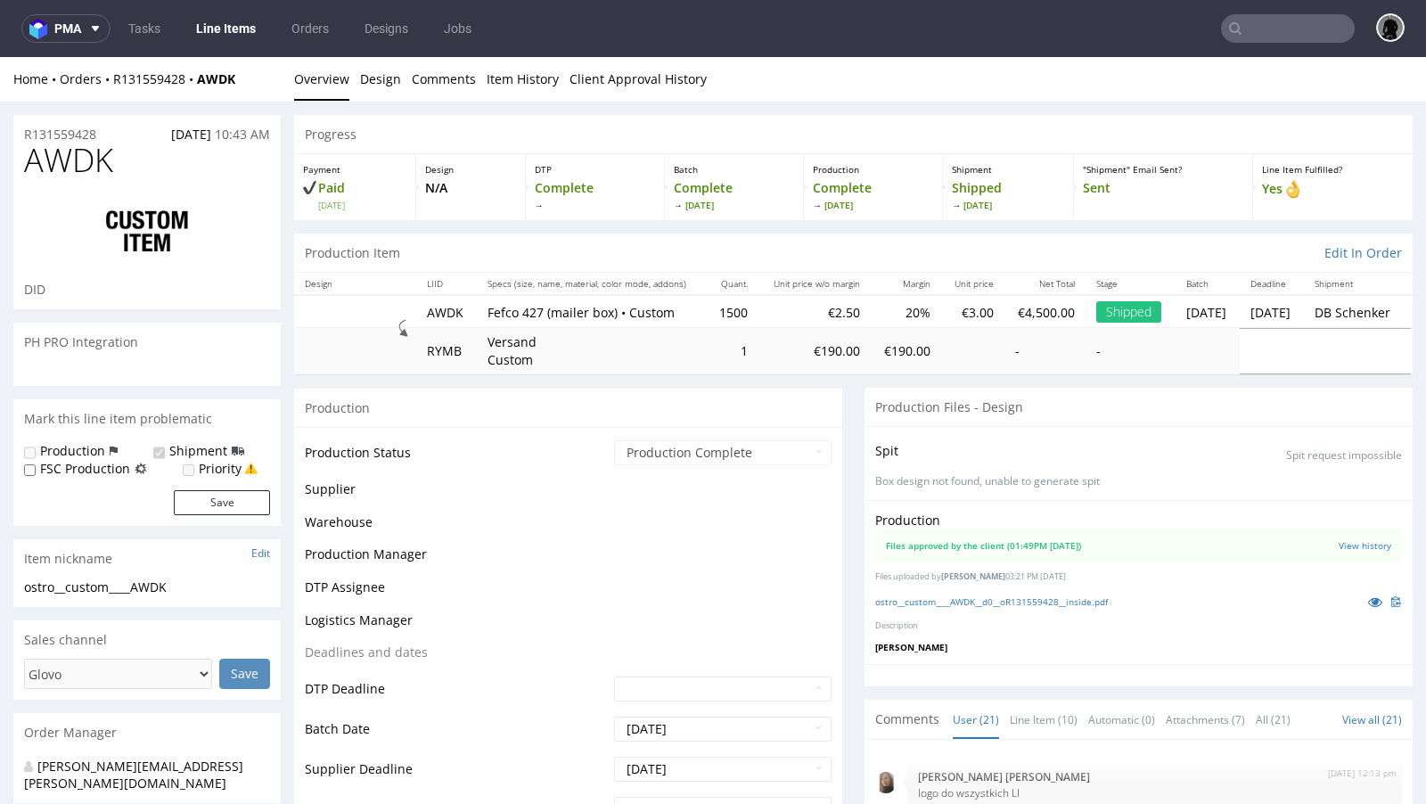
select select "in_progress"
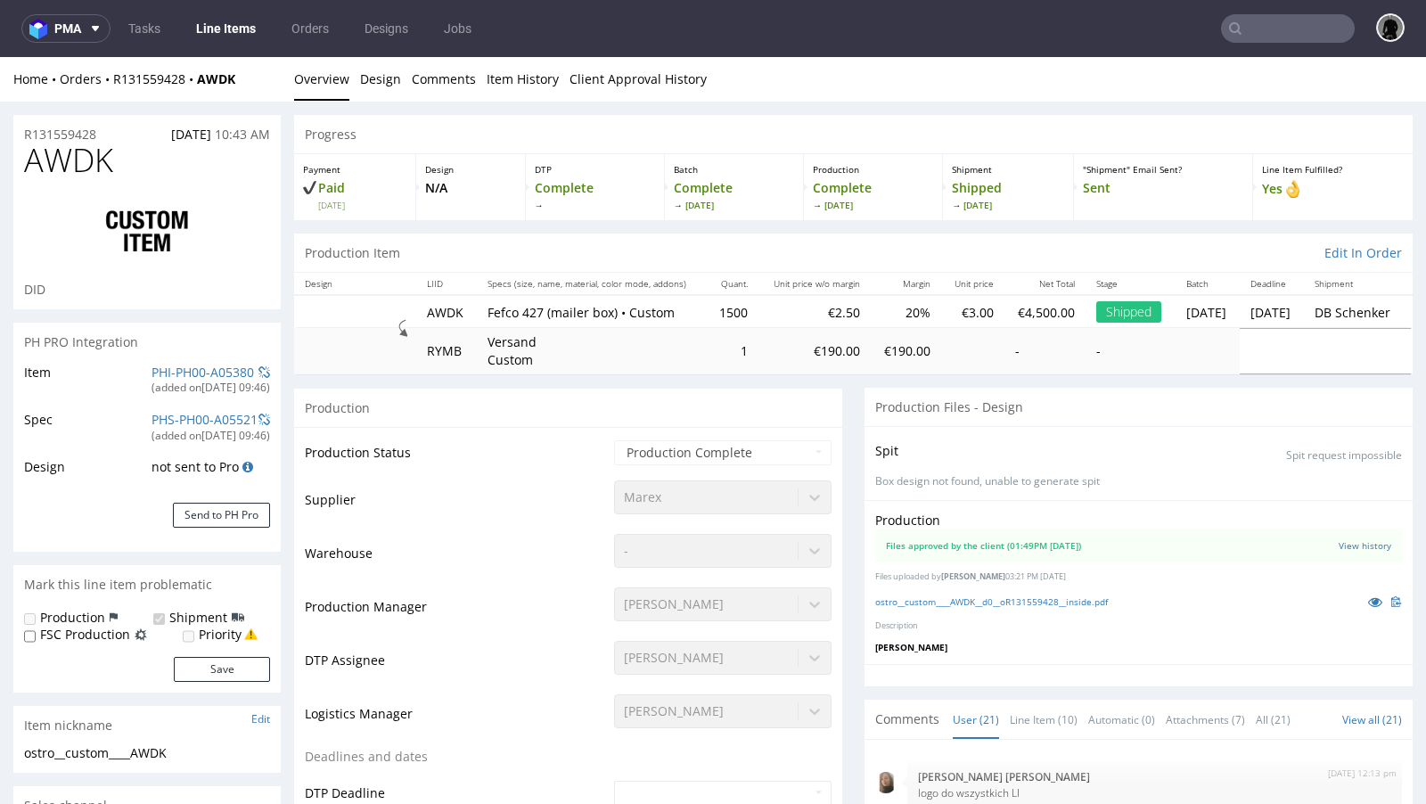
scroll to position [1358, 0]
